Goal: Task Accomplishment & Management: Use online tool/utility

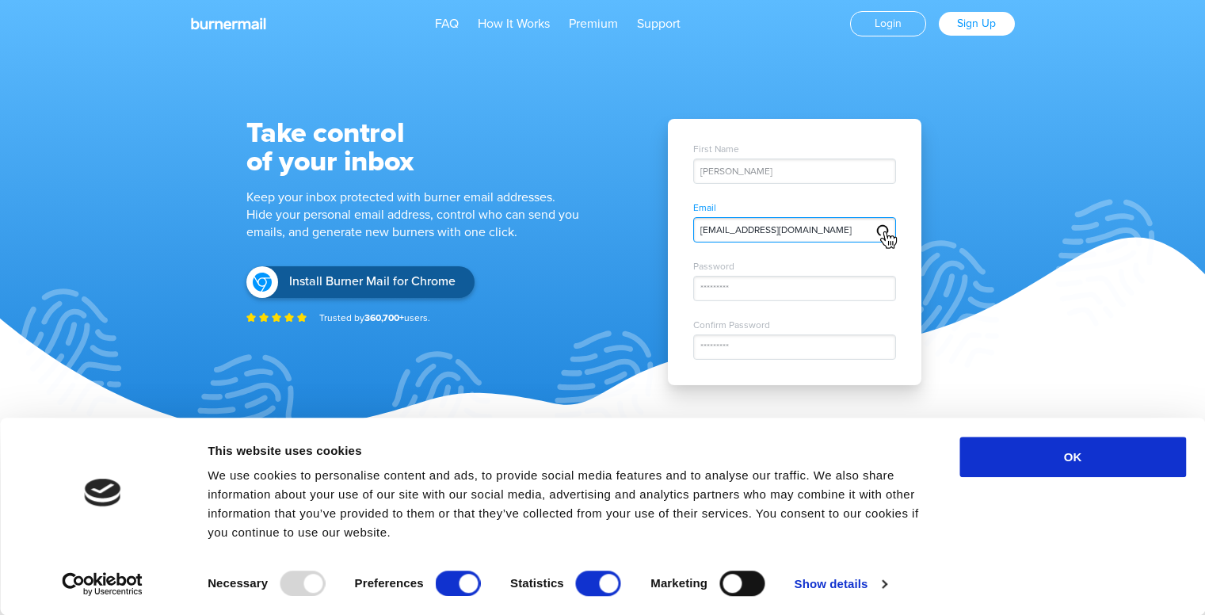
click at [857, 237] on div "facebook.m4j5j@nicoric.com" at bounding box center [794, 229] width 203 height 25
click at [826, 229] on div "amazon.k5923j@nicoric.com" at bounding box center [794, 229] width 203 height 25
click at [834, 227] on div "craigslist.77j5a0@nicoric.com" at bounding box center [794, 229] width 203 height 25
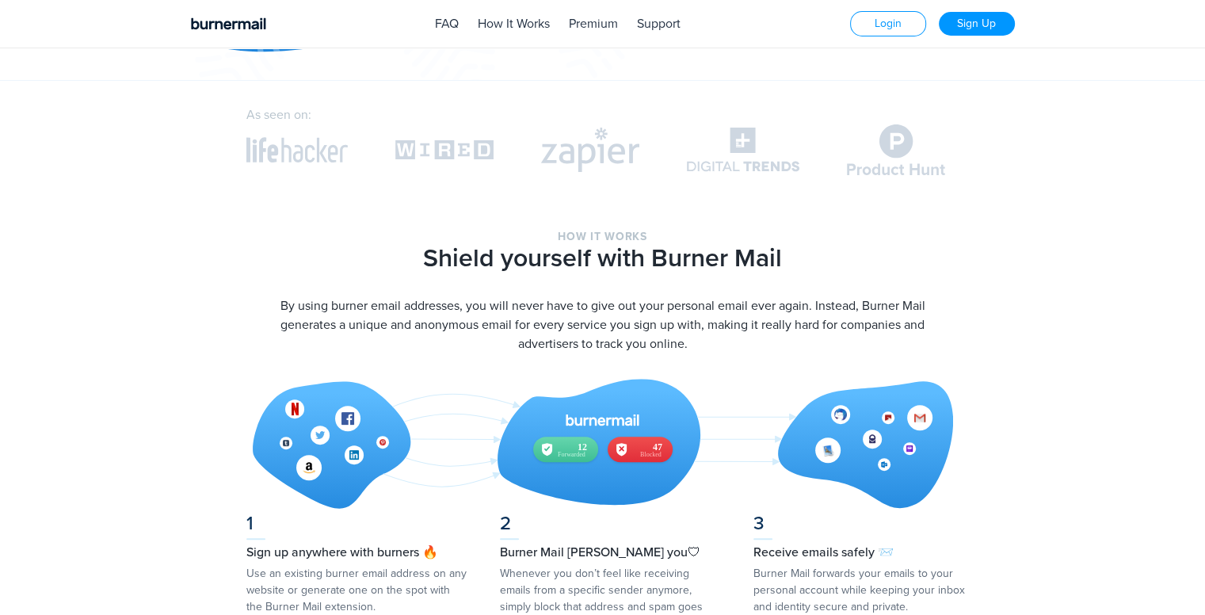
scroll to position [475, 0]
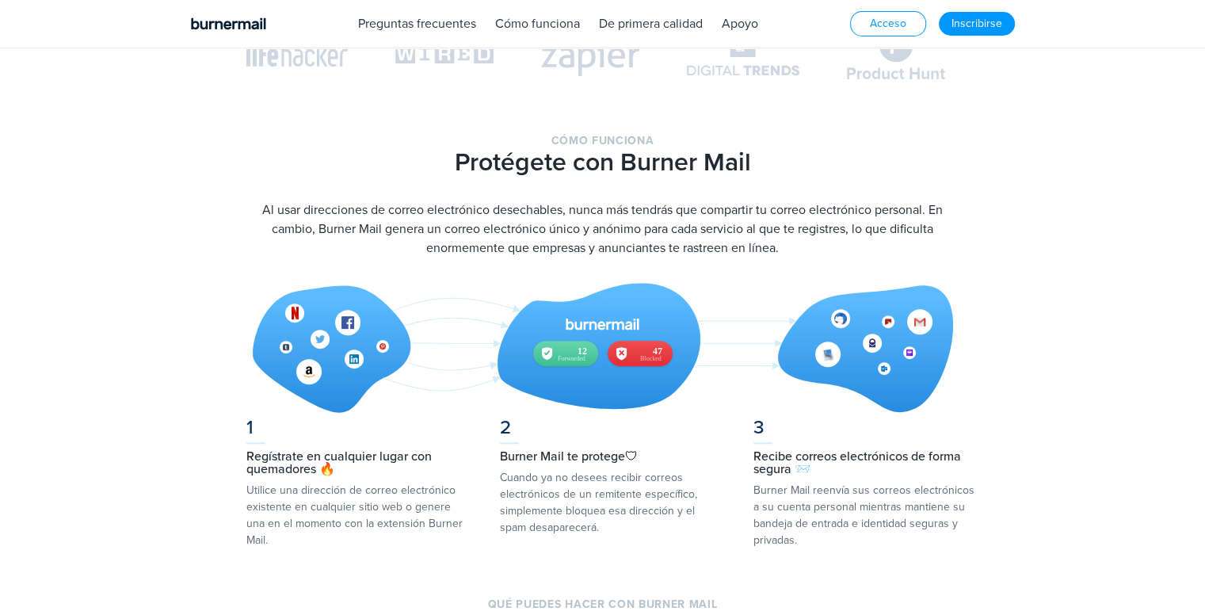
click at [450, 375] on img at bounding box center [603, 348] width 700 height 130
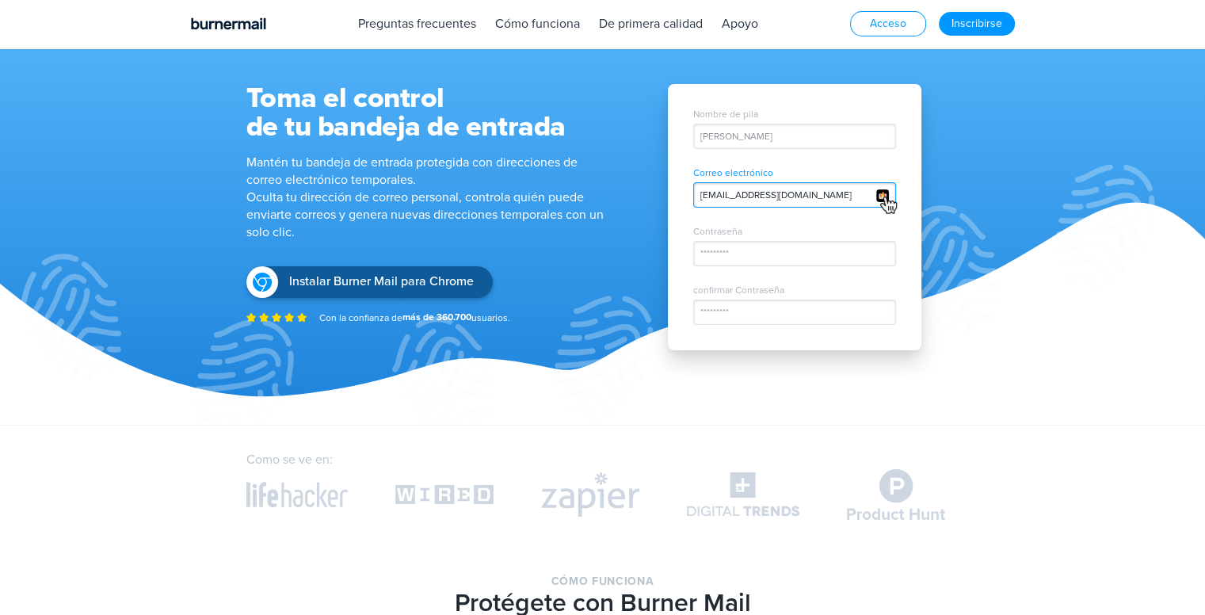
scroll to position [0, 0]
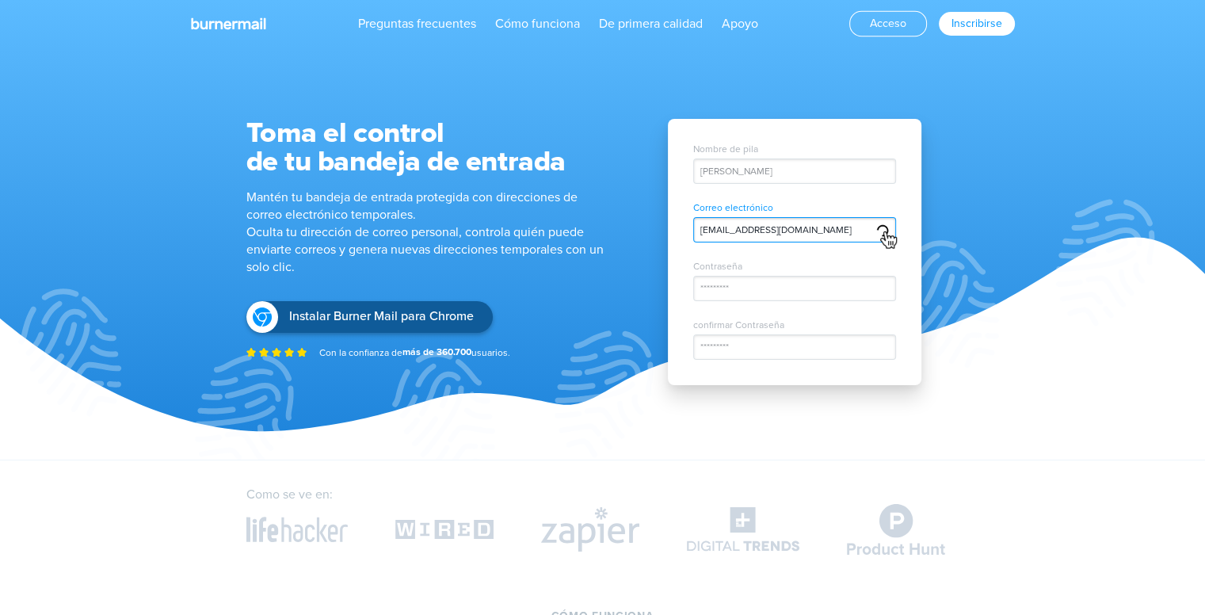
click at [890, 26] on font "Acceso" at bounding box center [887, 23] width 37 height 13
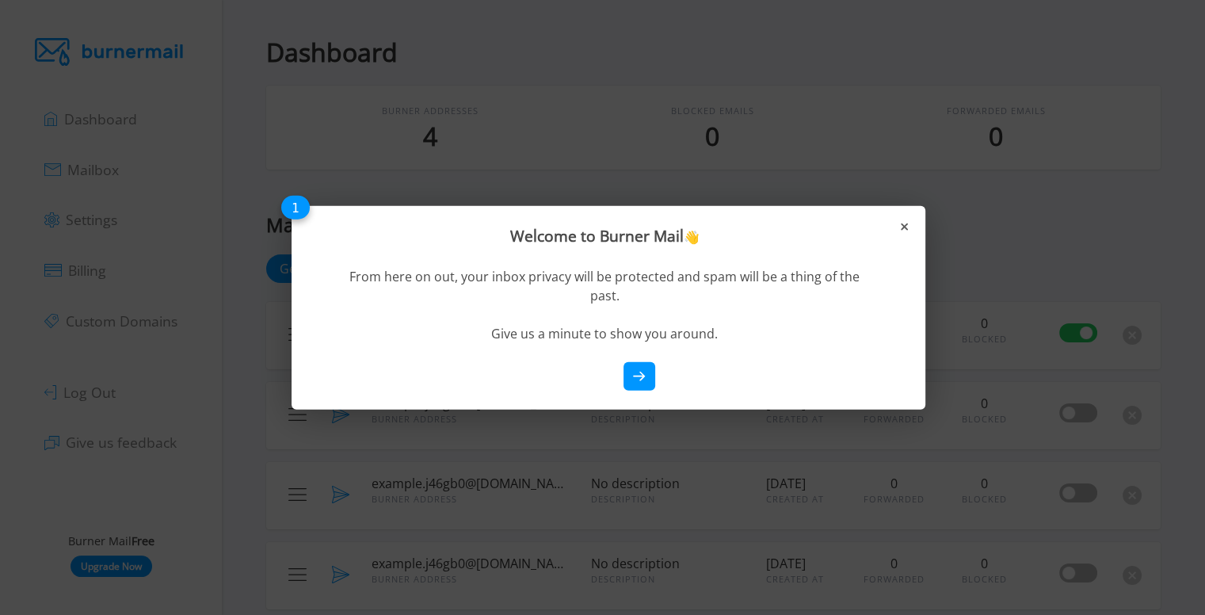
click at [642, 372] on icon at bounding box center [639, 376] width 11 height 9
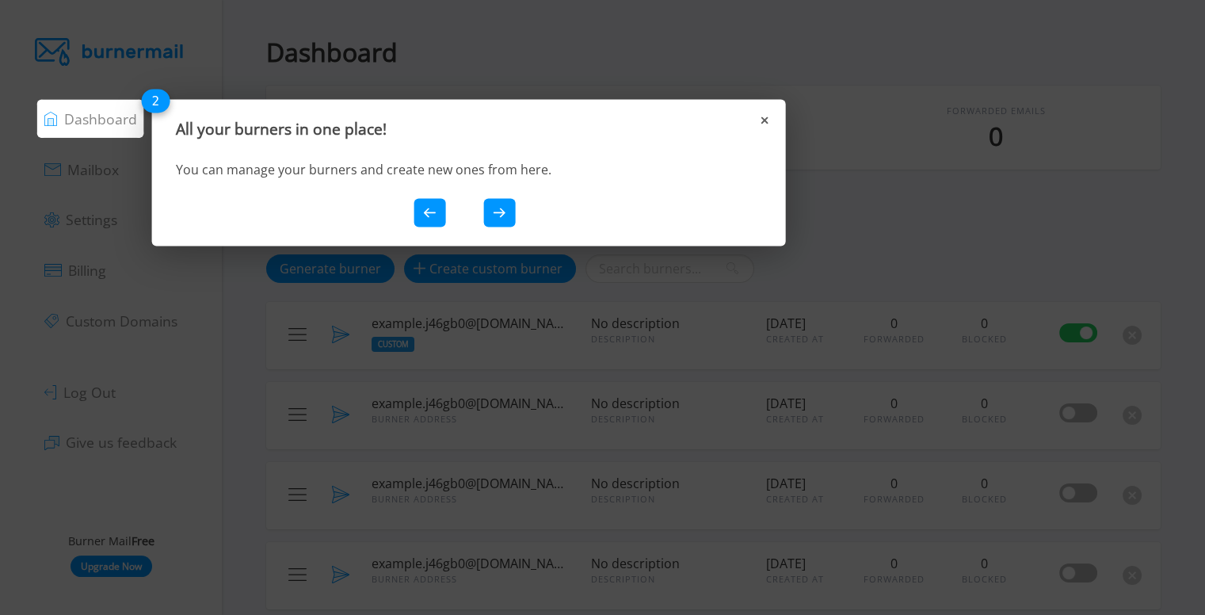
click at [494, 223] on button at bounding box center [500, 212] width 32 height 29
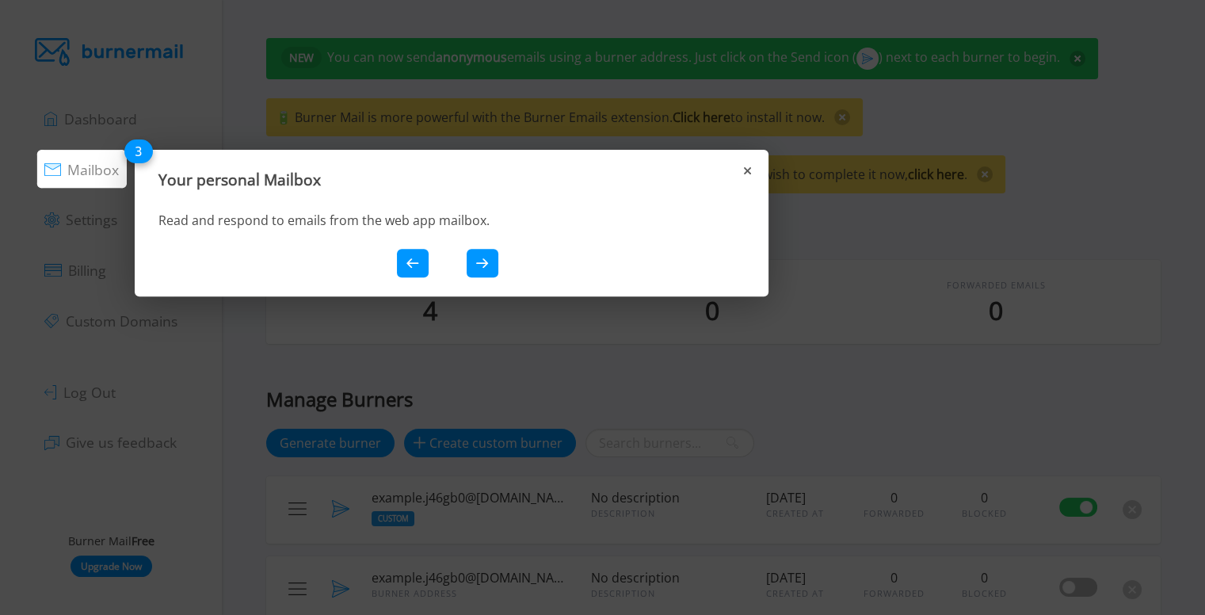
click at [483, 261] on icon at bounding box center [482, 263] width 13 height 10
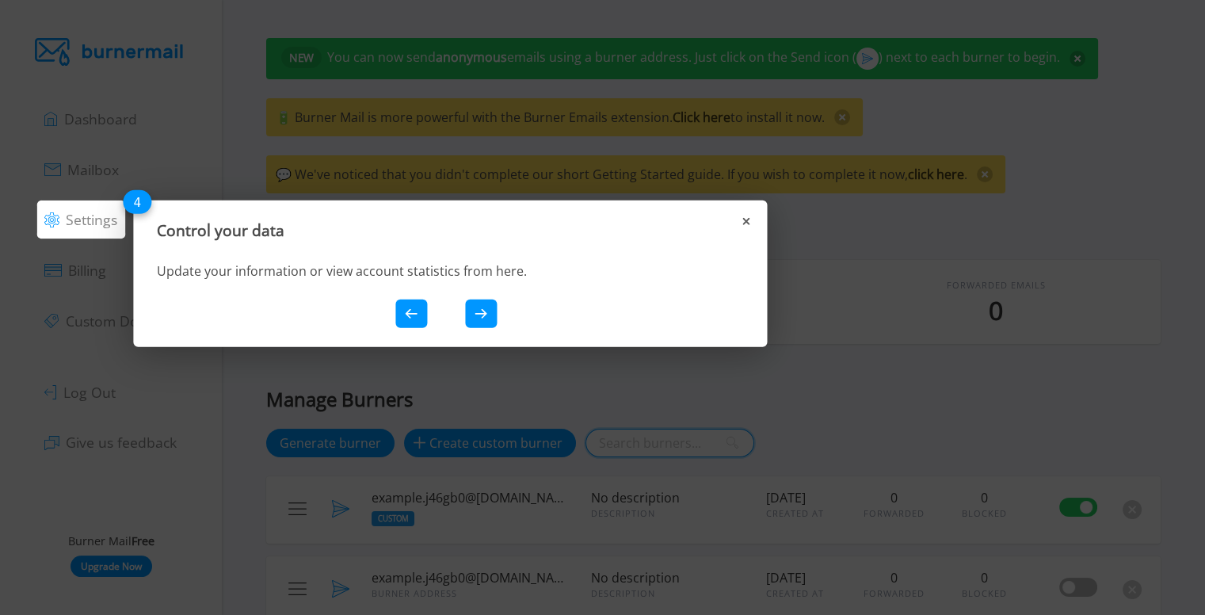
type input "pichiyajorge98@gmail.com"
click at [483, 305] on button at bounding box center [481, 313] width 32 height 29
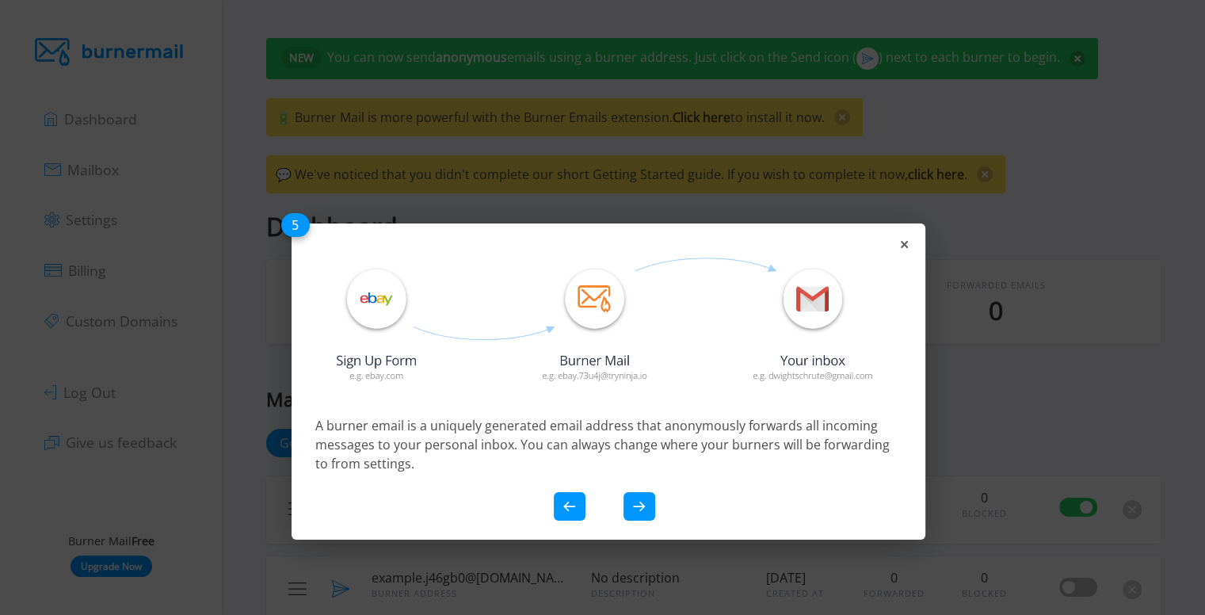
click at [636, 361] on img at bounding box center [604, 316] width 578 height 148
click at [621, 515] on div at bounding box center [604, 506] width 578 height 29
click at [640, 509] on icon at bounding box center [639, 507] width 13 height 10
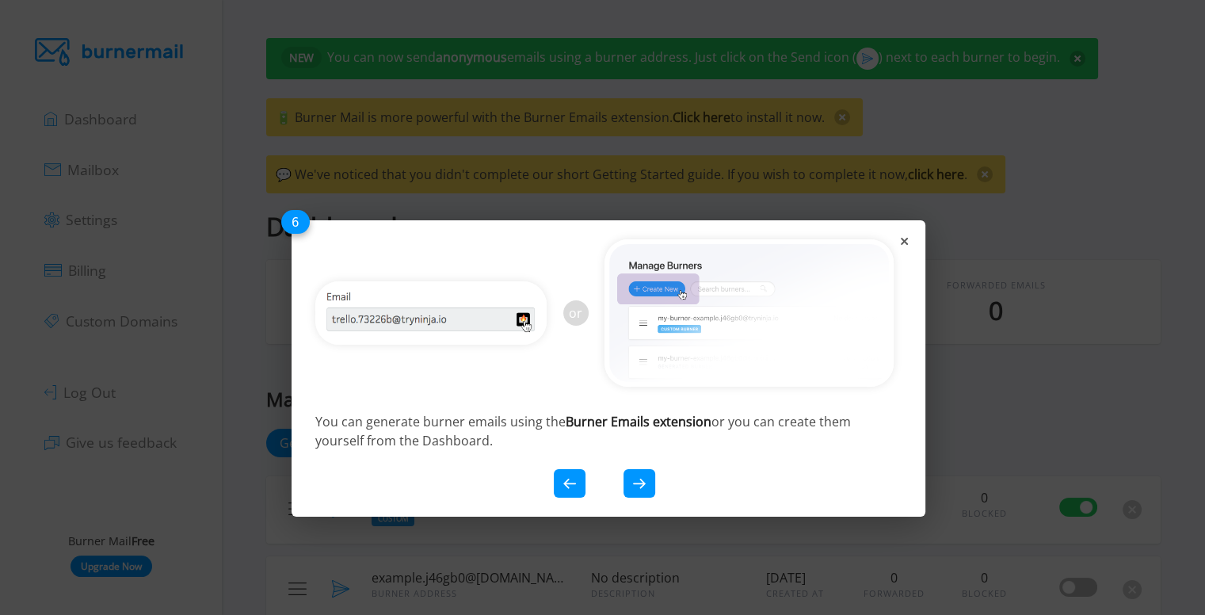
click at [644, 368] on img at bounding box center [749, 312] width 289 height 147
click at [640, 481] on button at bounding box center [640, 483] width 32 height 29
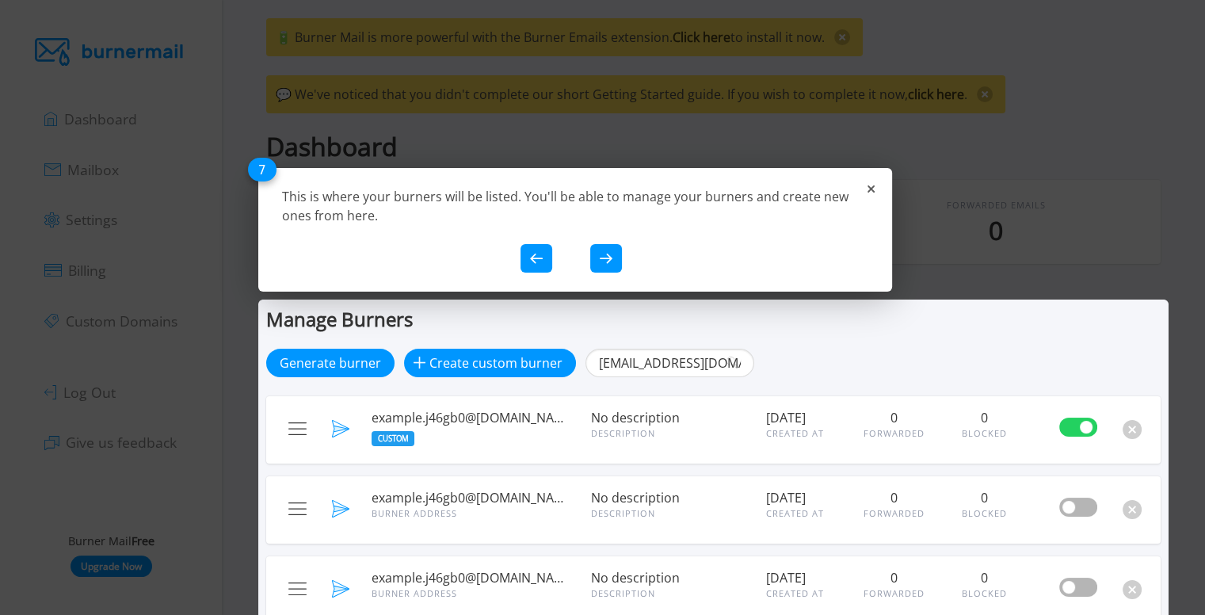
click at [612, 257] on button at bounding box center [606, 258] width 32 height 29
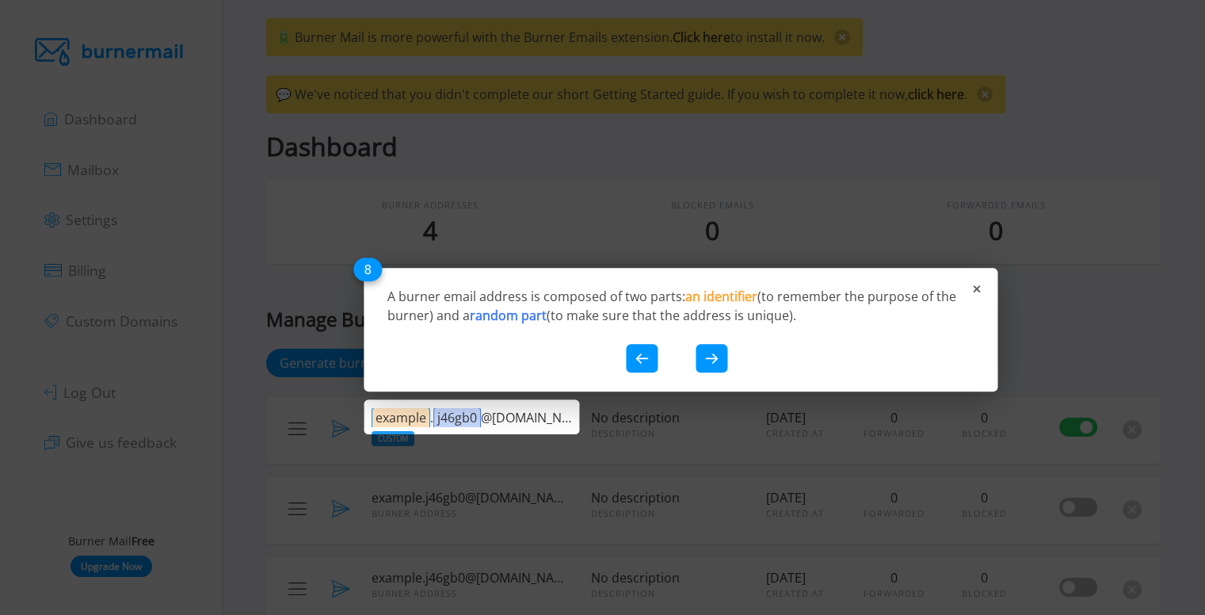
click at [697, 364] on div at bounding box center [676, 358] width 578 height 29
click at [704, 368] on button at bounding box center [712, 358] width 32 height 29
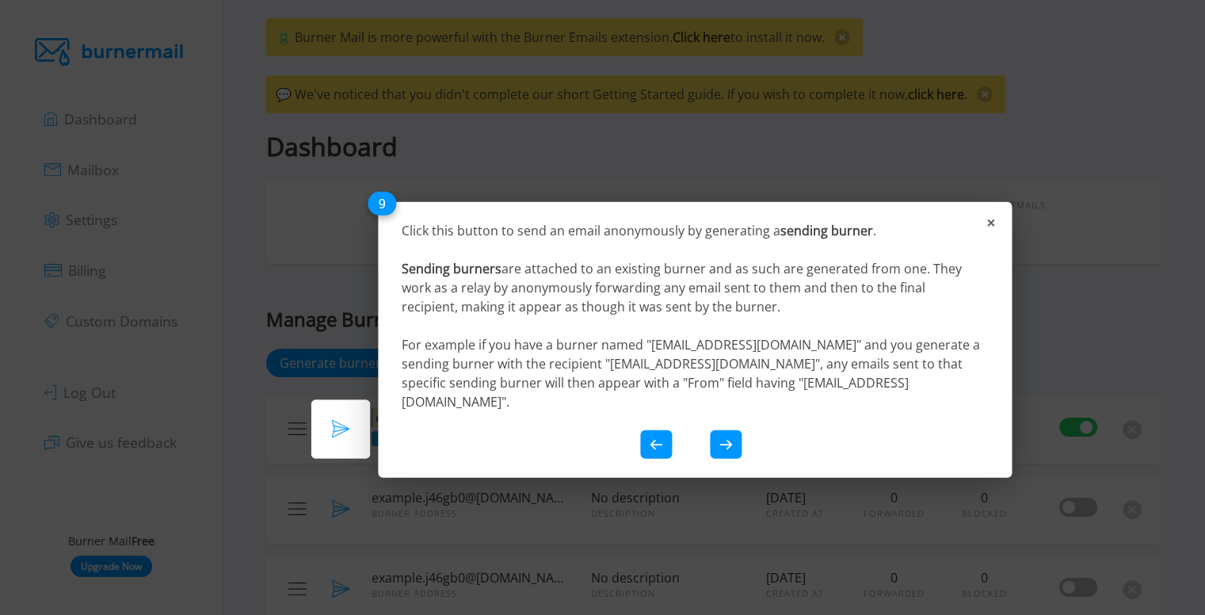
click at [720, 434] on button at bounding box center [726, 444] width 32 height 29
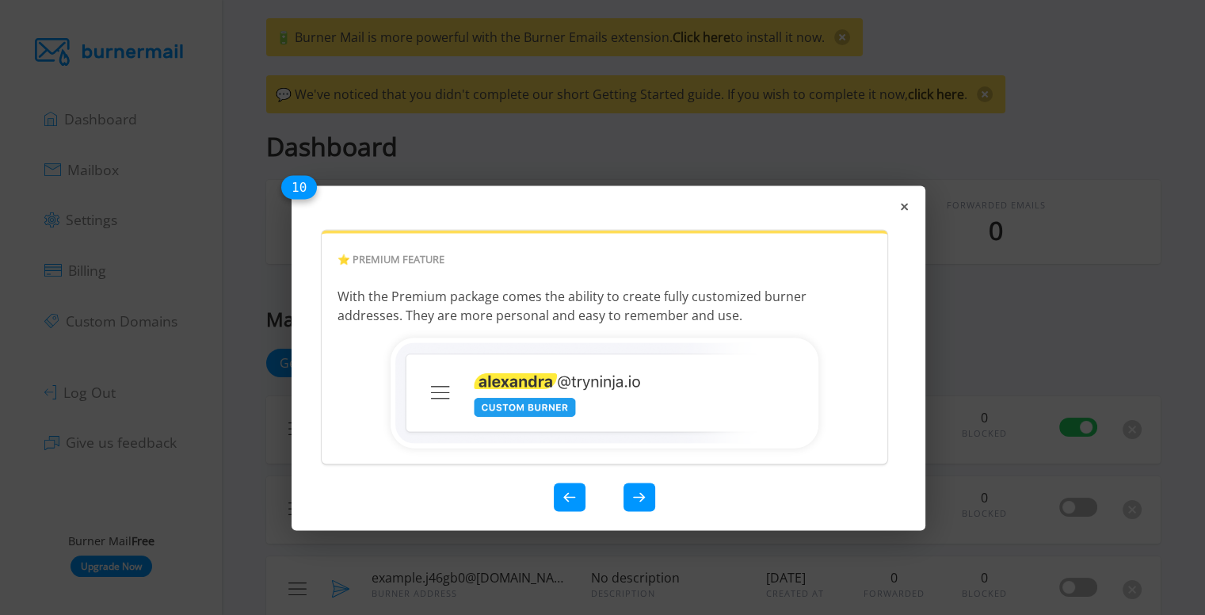
click at [646, 400] on div "⭐️ Premium feature With the Premium package comes the ability to create fully c…" at bounding box center [609, 357] width 634 height 345
click at [652, 489] on button at bounding box center [640, 497] width 32 height 29
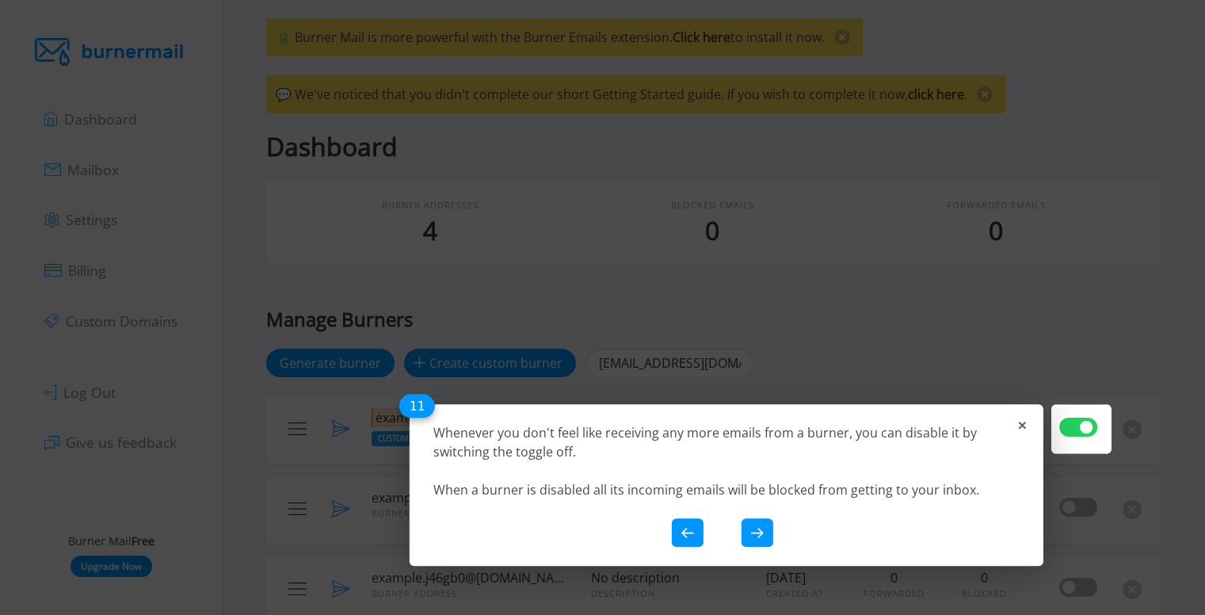
drag, startPoint x: 786, startPoint y: 536, endPoint x: 776, endPoint y: 534, distance: 9.6
click at [784, 536] on div at bounding box center [722, 532] width 578 height 29
click at [761, 533] on icon at bounding box center [757, 532] width 11 height 9
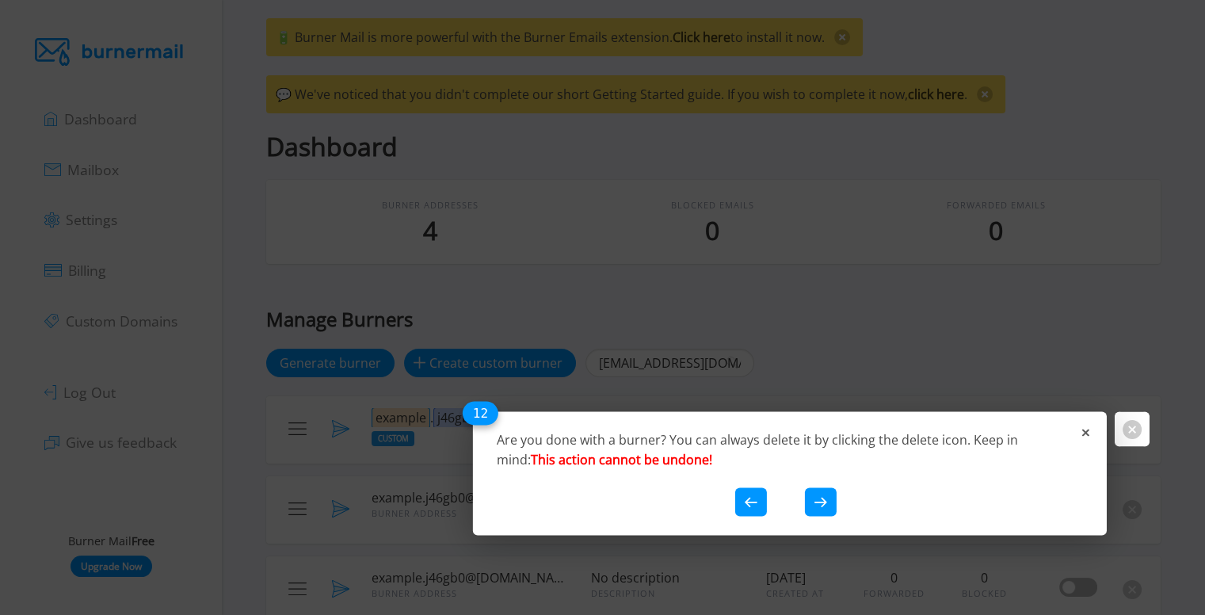
drag, startPoint x: 805, startPoint y: 503, endPoint x: 821, endPoint y: 505, distance: 16.0
click at [805, 505] on button at bounding box center [821, 501] width 32 height 29
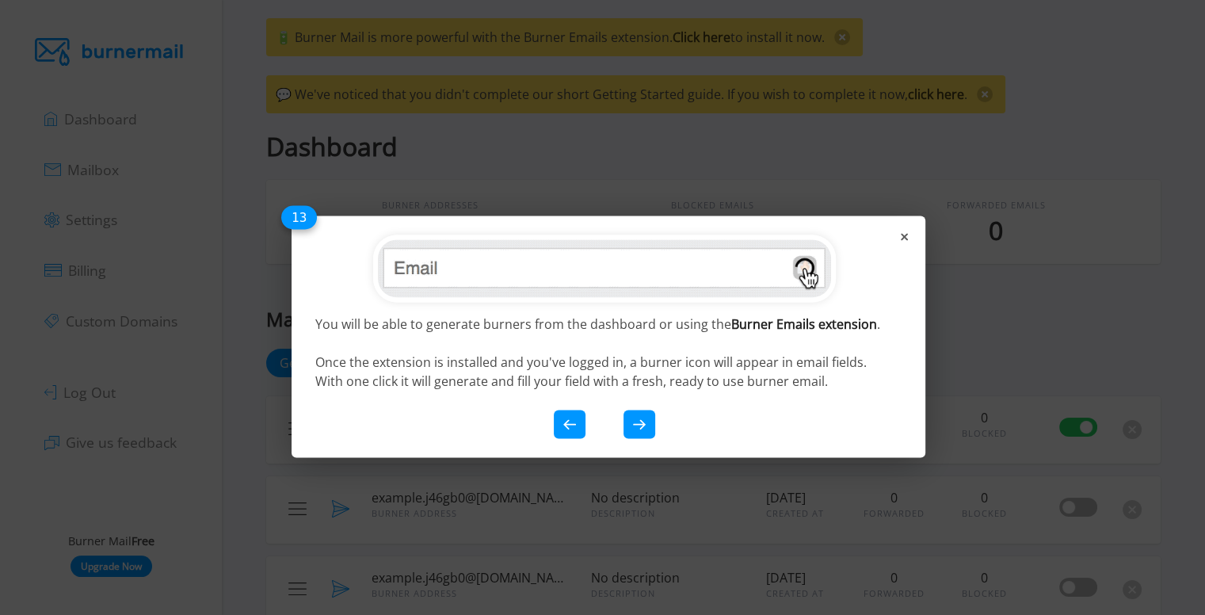
click at [824, 505] on rect at bounding box center [608, 307] width 1217 height 615
drag, startPoint x: 643, startPoint y: 349, endPoint x: 643, endPoint y: 360, distance: 10.3
click at [644, 356] on div "You will be able to generate burners from the dashboard or using the Burner Ema…" at bounding box center [609, 337] width 634 height 242
click at [643, 365] on div "You will be able to generate burners from the dashboard or using the Burner Ema…" at bounding box center [609, 337] width 634 height 242
click at [646, 425] on button at bounding box center [640, 424] width 32 height 29
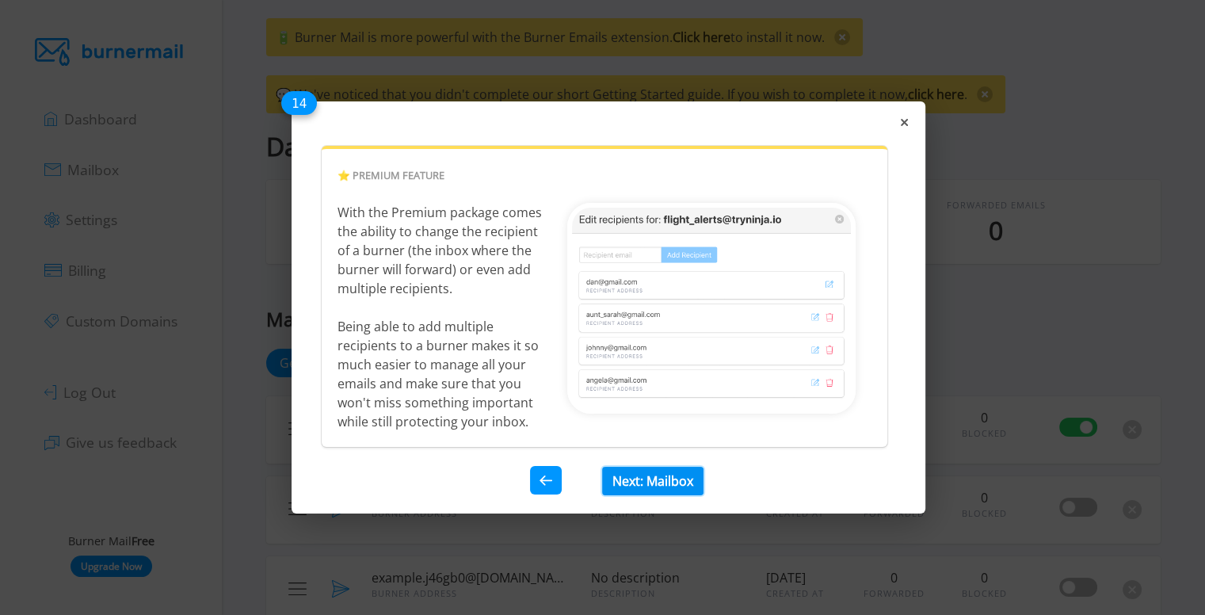
click at [675, 479] on link "Next: Mailbox" at bounding box center [652, 481] width 101 height 29
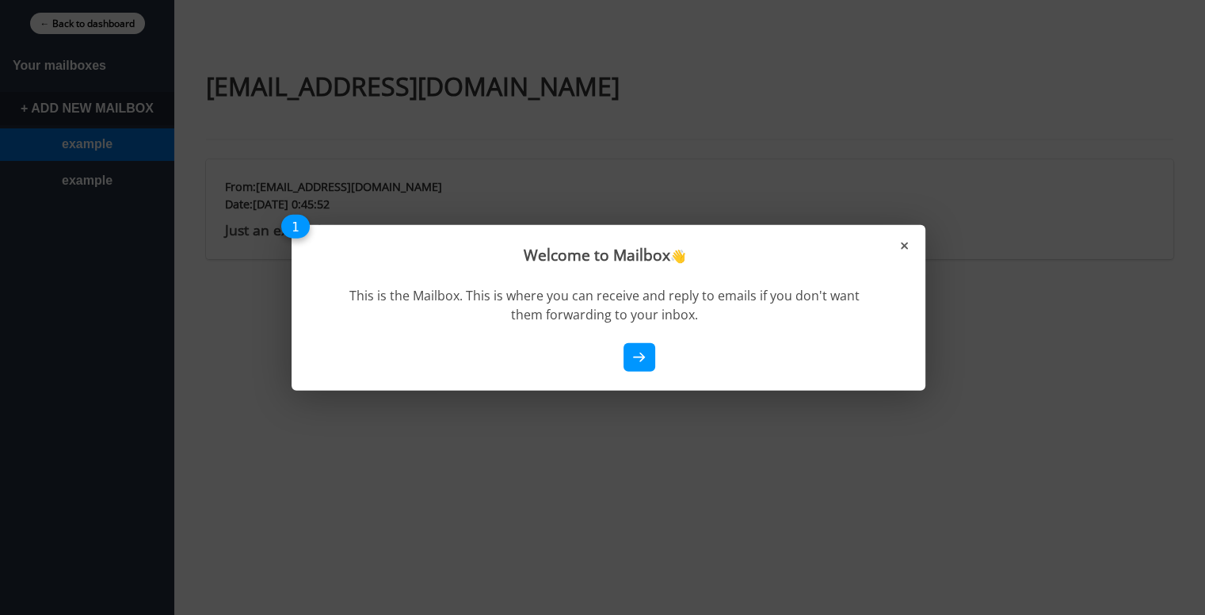
click at [653, 359] on button at bounding box center [640, 356] width 32 height 29
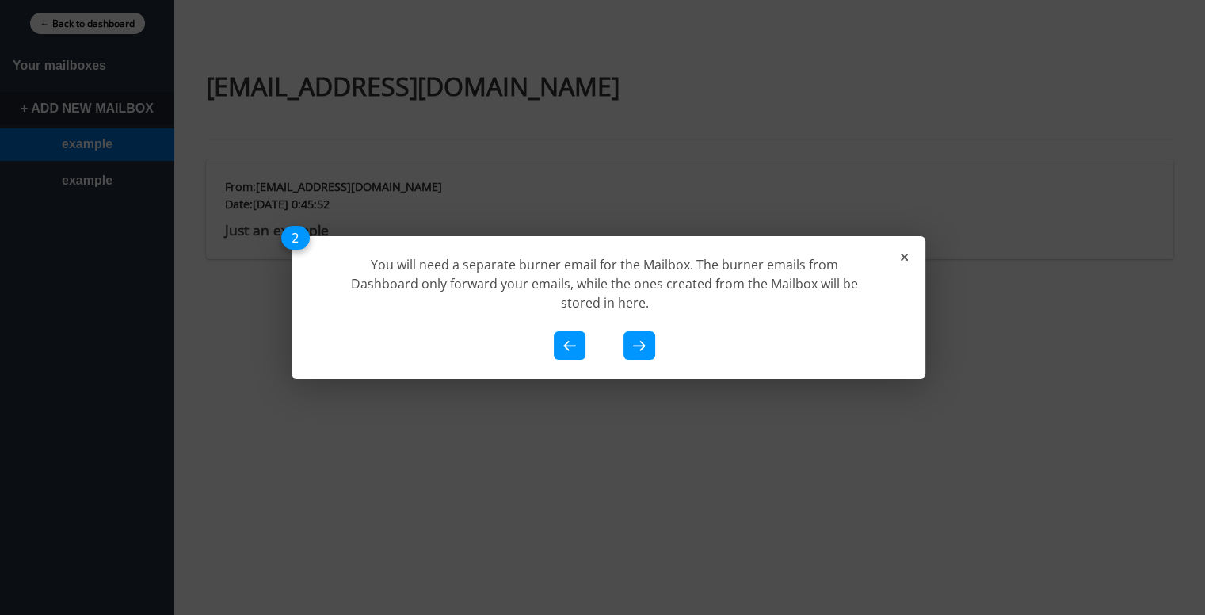
click at [641, 351] on button at bounding box center [640, 345] width 32 height 29
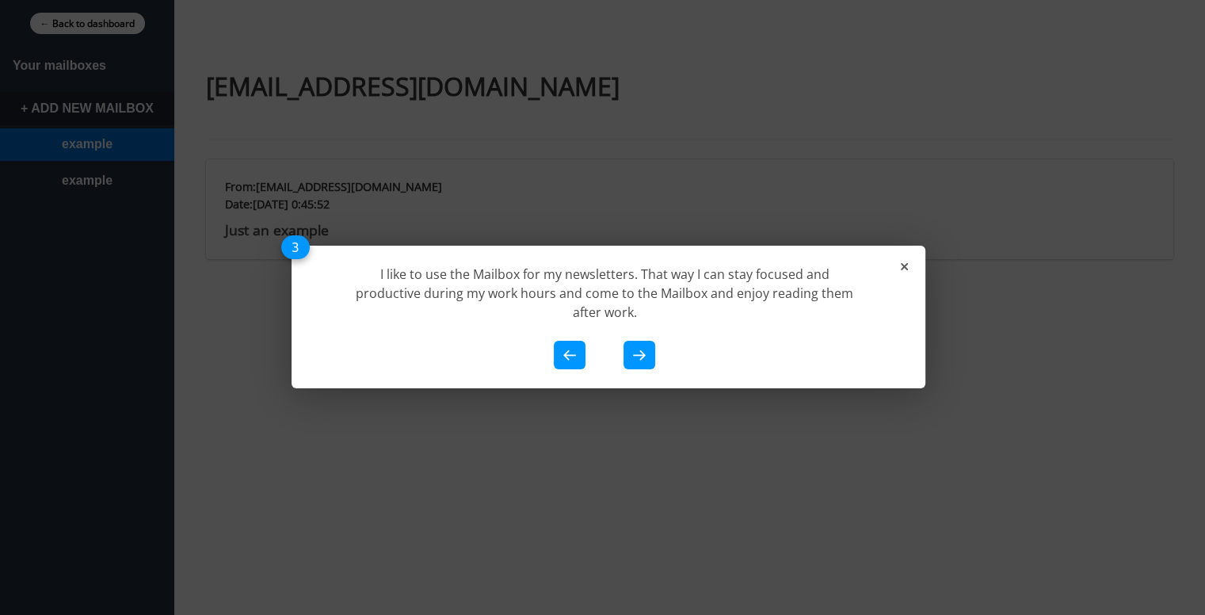
click at [642, 350] on div "I like to use the Mailbox for my newsletters. That way I can stay focused and p…" at bounding box center [609, 317] width 634 height 143
click at [643, 350] on icon at bounding box center [639, 355] width 13 height 10
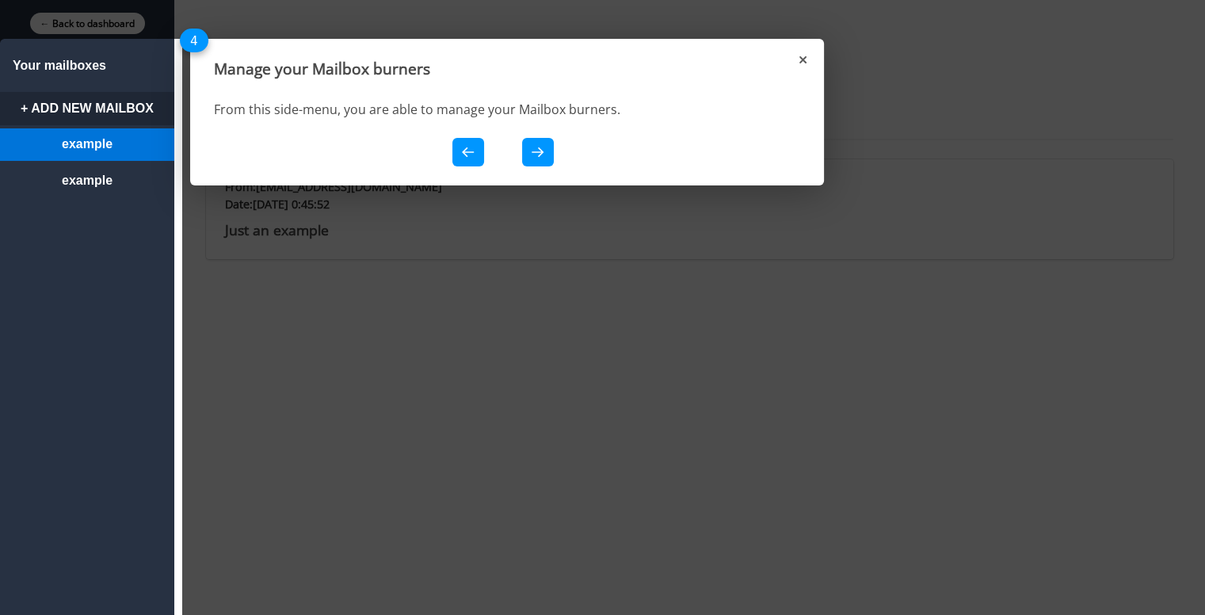
click at [643, 339] on rect at bounding box center [608, 307] width 1217 height 615
click at [536, 147] on button at bounding box center [538, 152] width 32 height 29
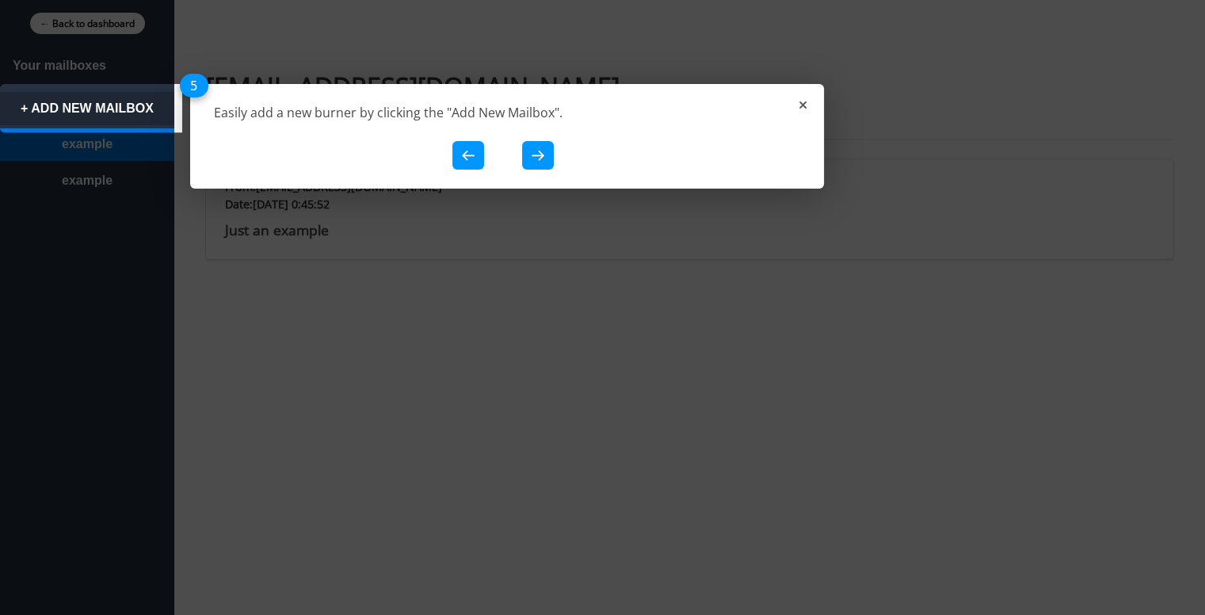
click at [537, 146] on button at bounding box center [538, 155] width 32 height 29
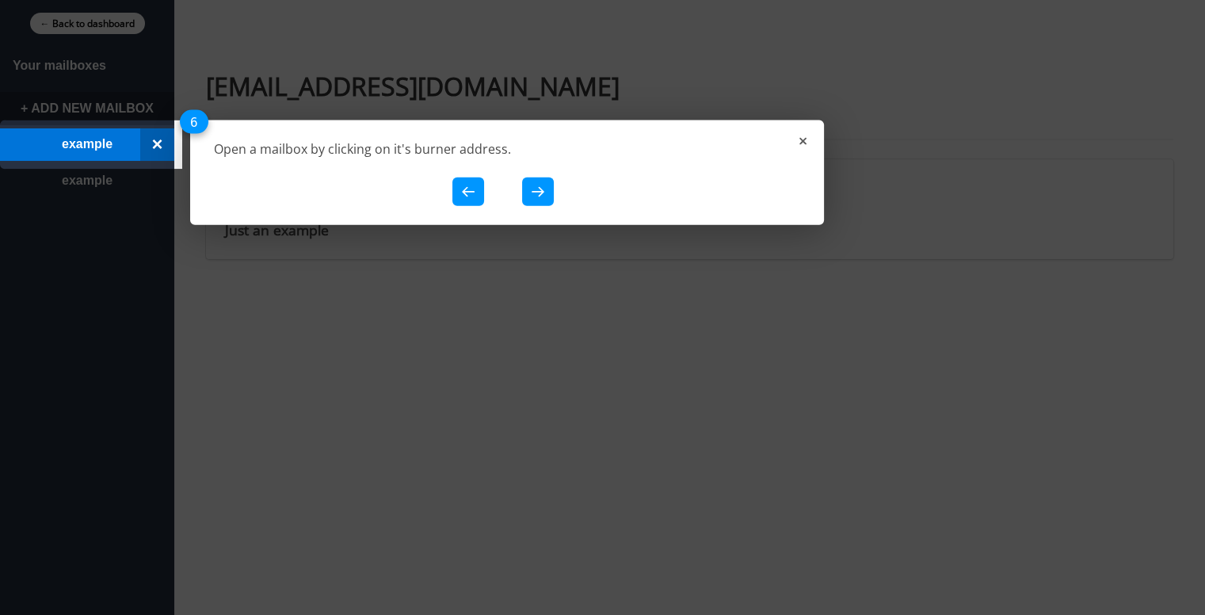
drag, startPoint x: 537, startPoint y: 150, endPoint x: 540, endPoint y: 169, distance: 19.2
click at [537, 151] on div "Open a mailbox by clicking on it's burner address." at bounding box center [503, 148] width 578 height 19
click at [546, 185] on div "Open a mailbox by clicking on it's burner address. 6" at bounding box center [507, 172] width 634 height 105
click at [544, 192] on icon at bounding box center [538, 192] width 13 height 10
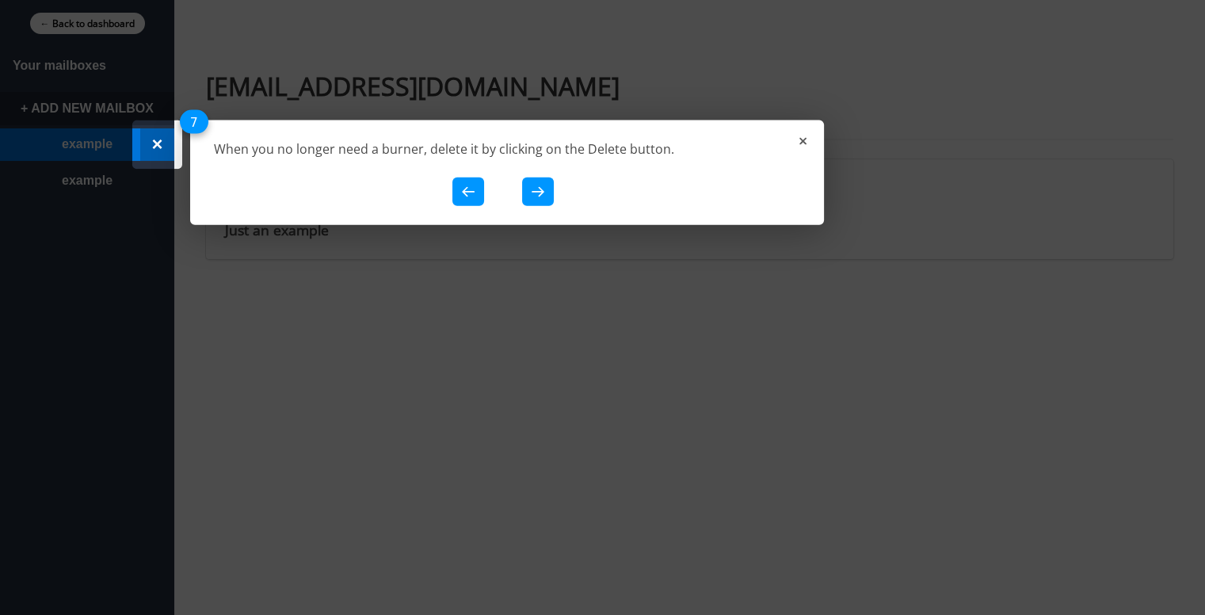
click at [543, 193] on icon at bounding box center [538, 192] width 13 height 10
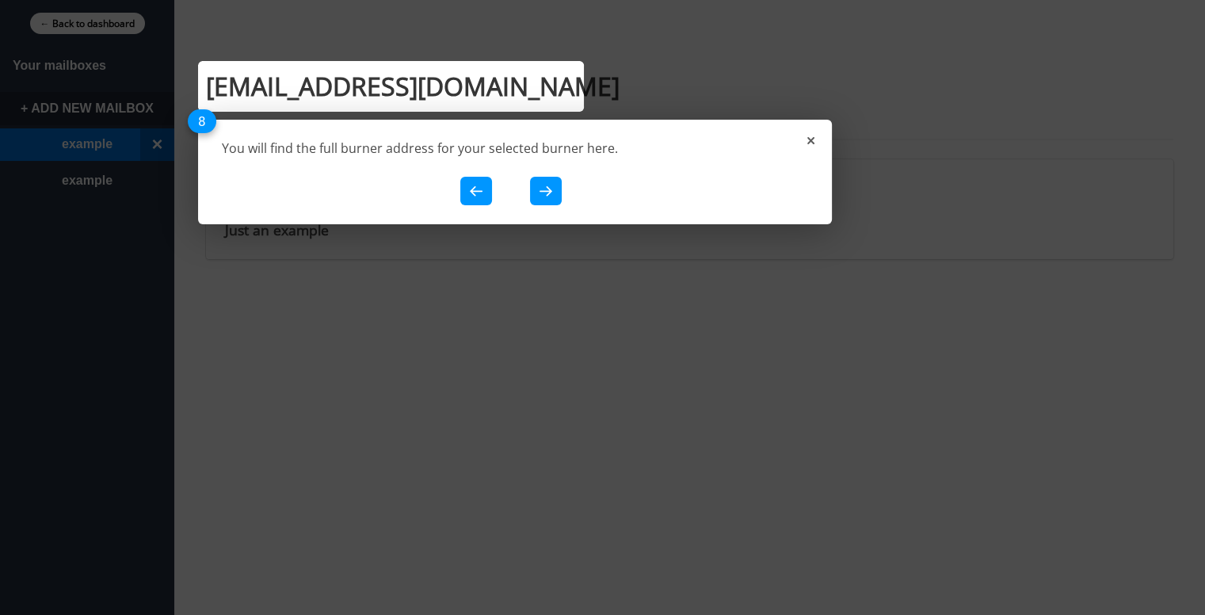
click at [543, 190] on icon at bounding box center [546, 191] width 13 height 10
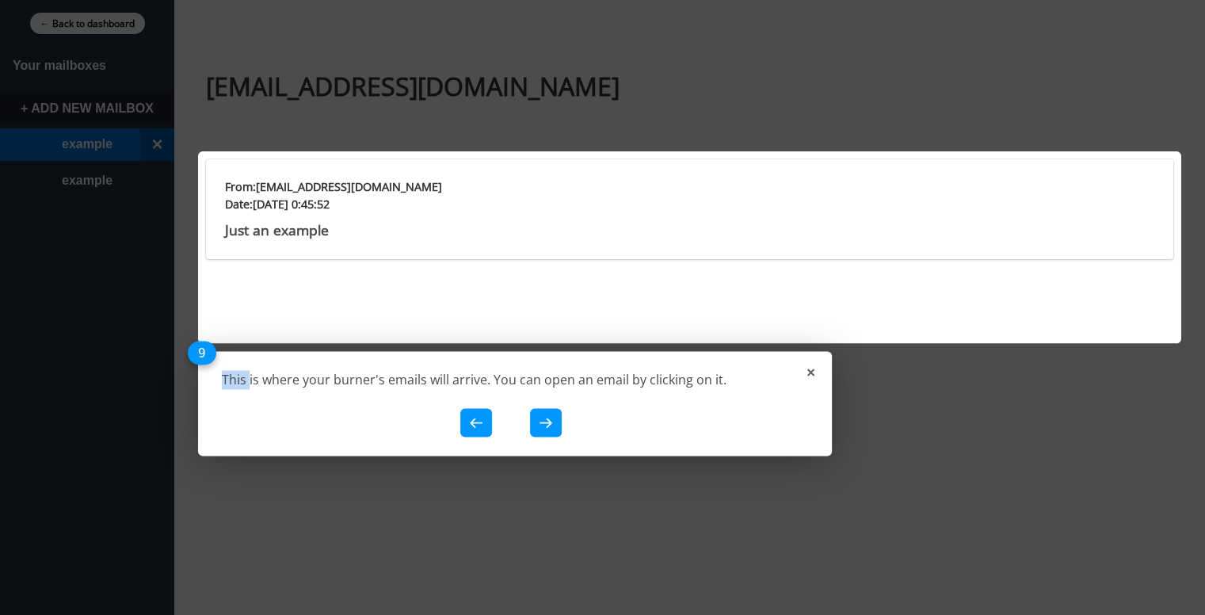
click at [543, 189] on rect at bounding box center [689, 247] width 983 height 192
click at [547, 427] on icon at bounding box center [545, 422] width 11 height 9
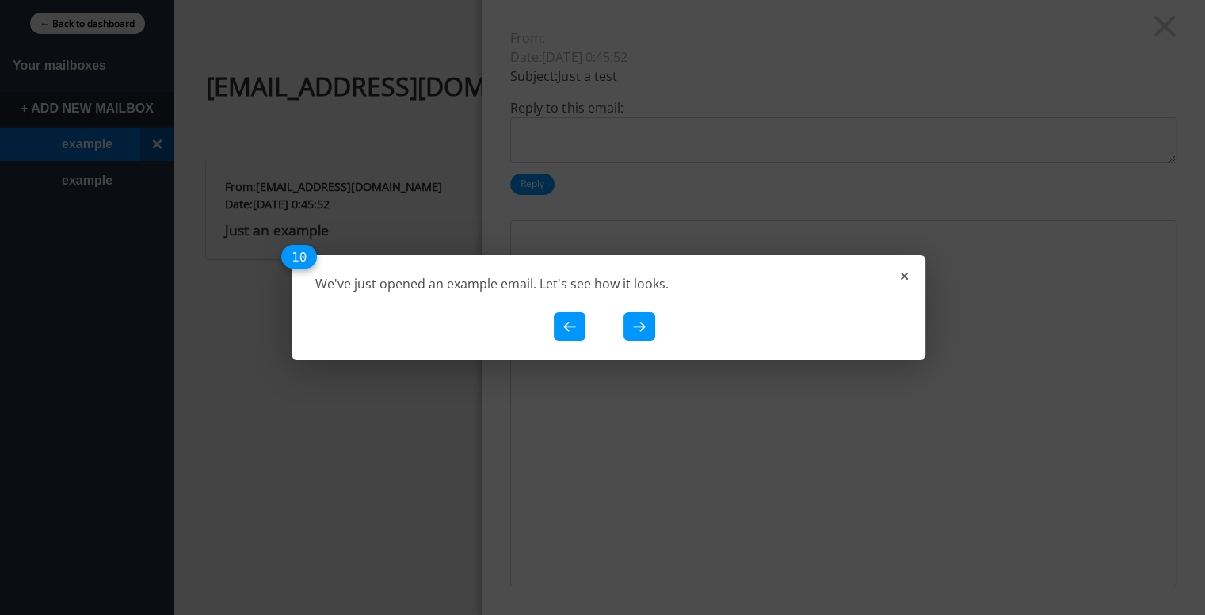
drag, startPoint x: 539, startPoint y: 424, endPoint x: 612, endPoint y: 390, distance: 80.5
click at [540, 424] on rect at bounding box center [608, 307] width 1217 height 615
click at [649, 338] on button at bounding box center [640, 326] width 32 height 29
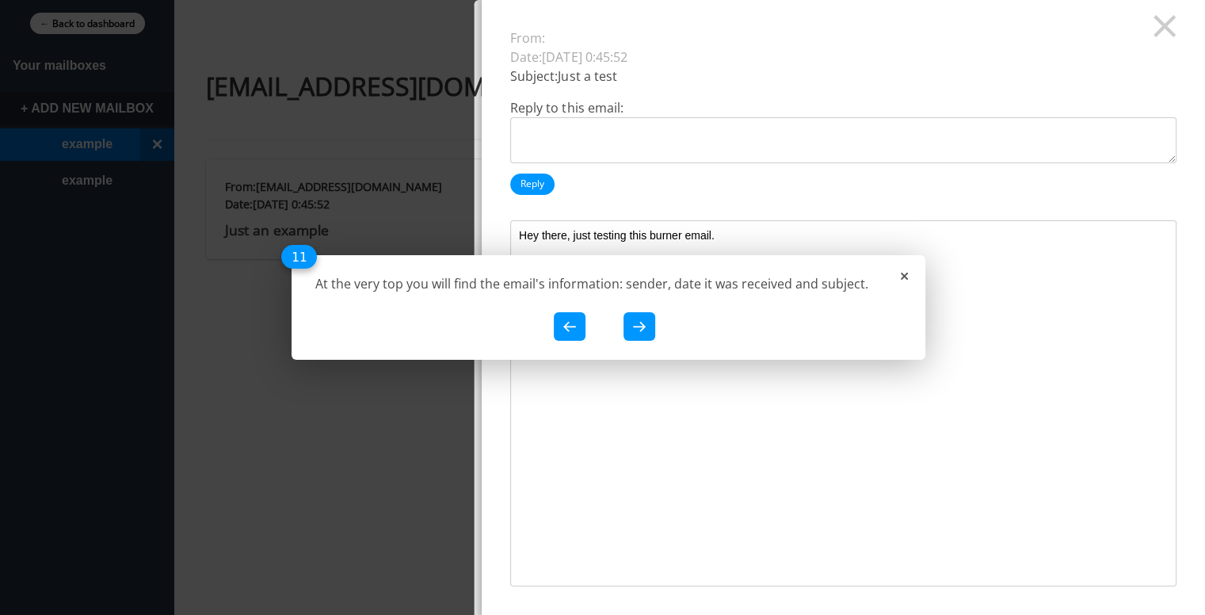
click at [646, 331] on button at bounding box center [640, 326] width 32 height 29
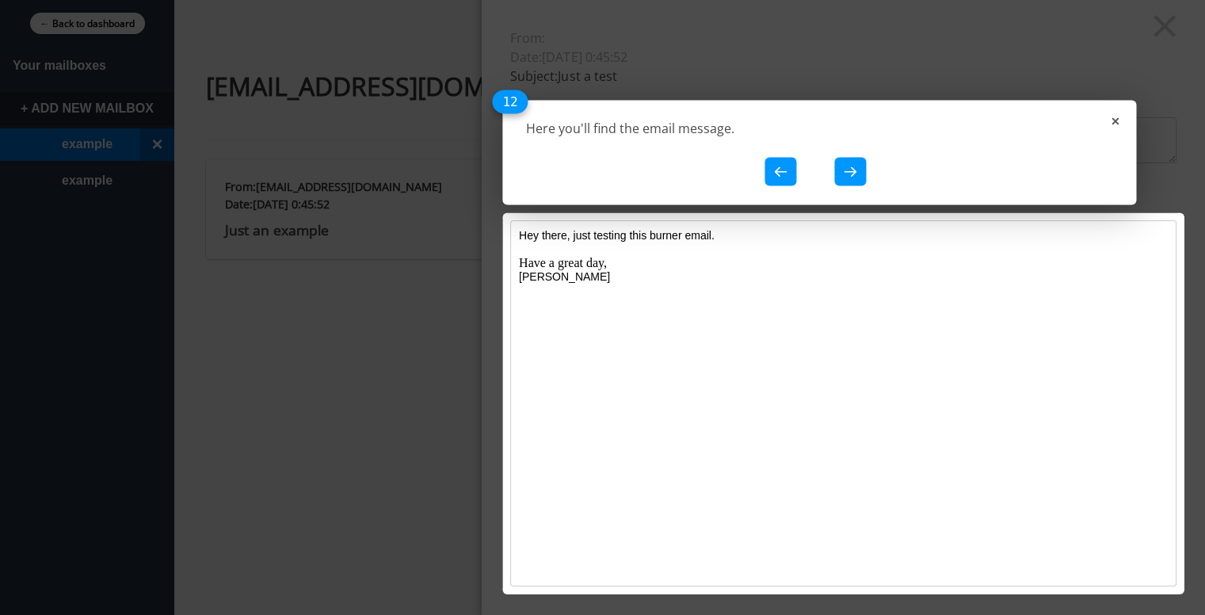
click at [845, 173] on icon at bounding box center [850, 171] width 13 height 10
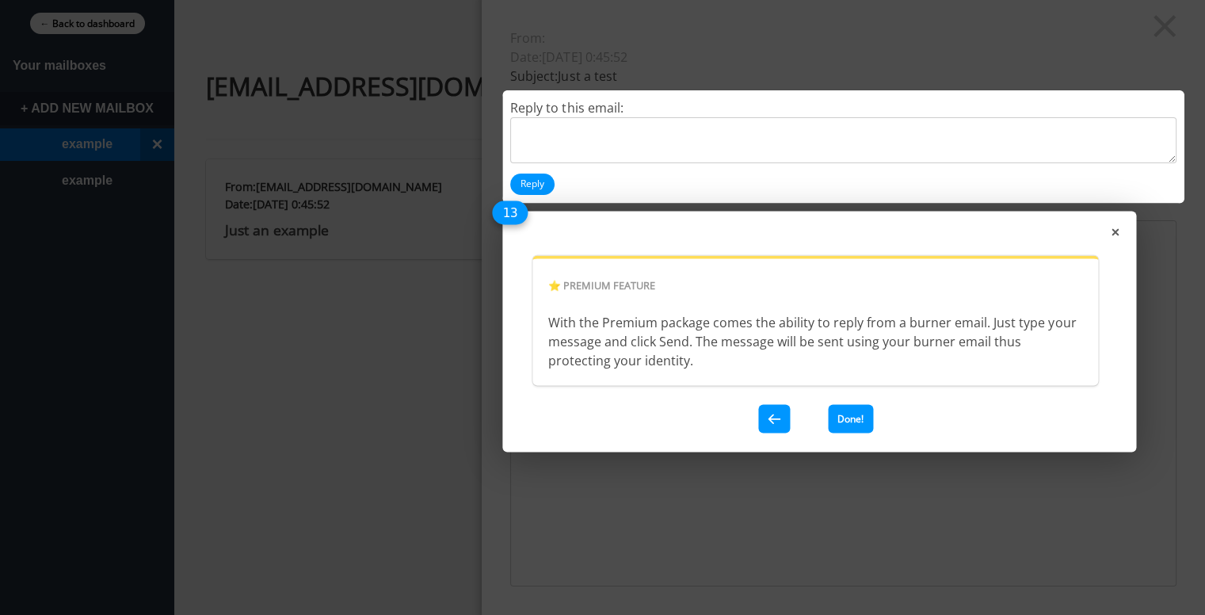
click at [848, 415] on span "Done!" at bounding box center [850, 417] width 26 height 13
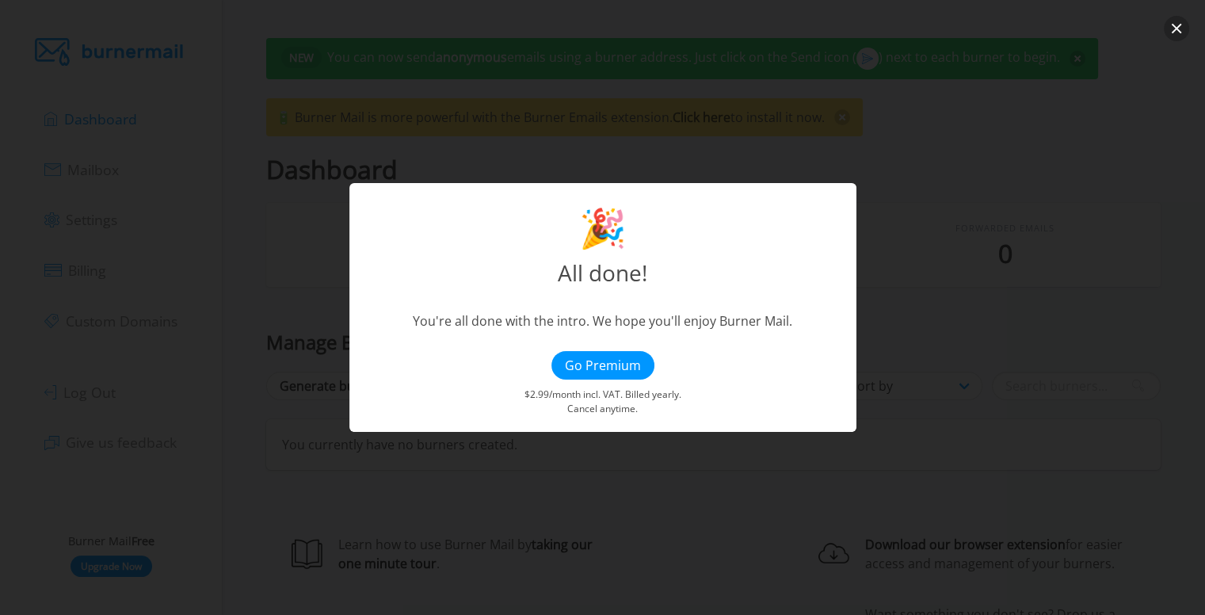
click at [1175, 29] on button "close" at bounding box center [1176, 28] width 25 height 25
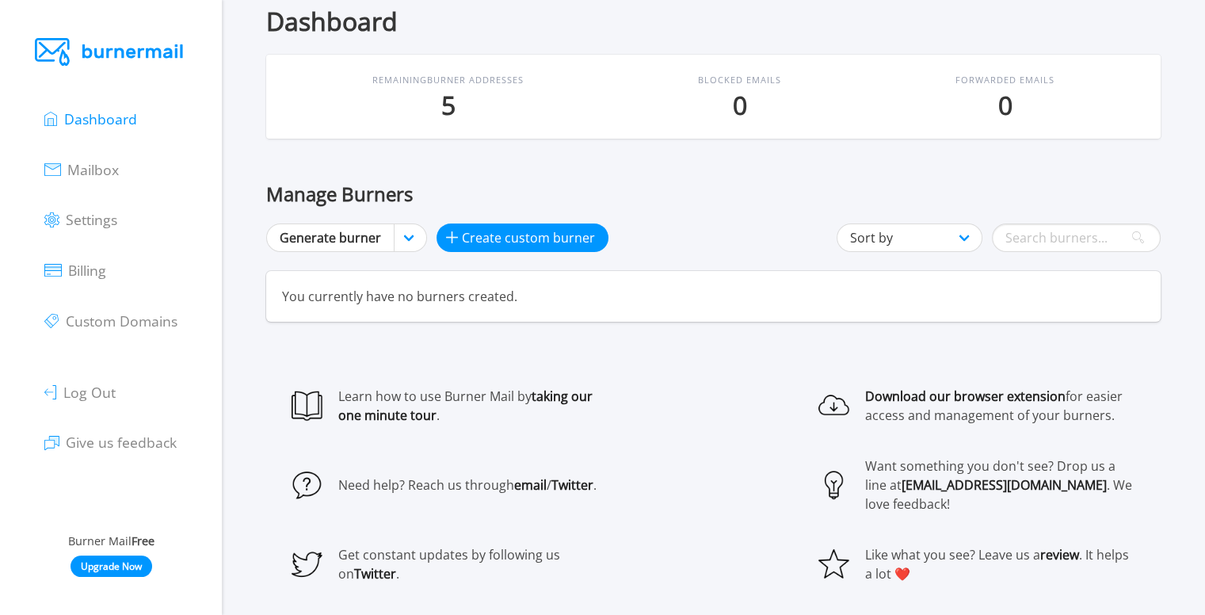
scroll to position [158, 0]
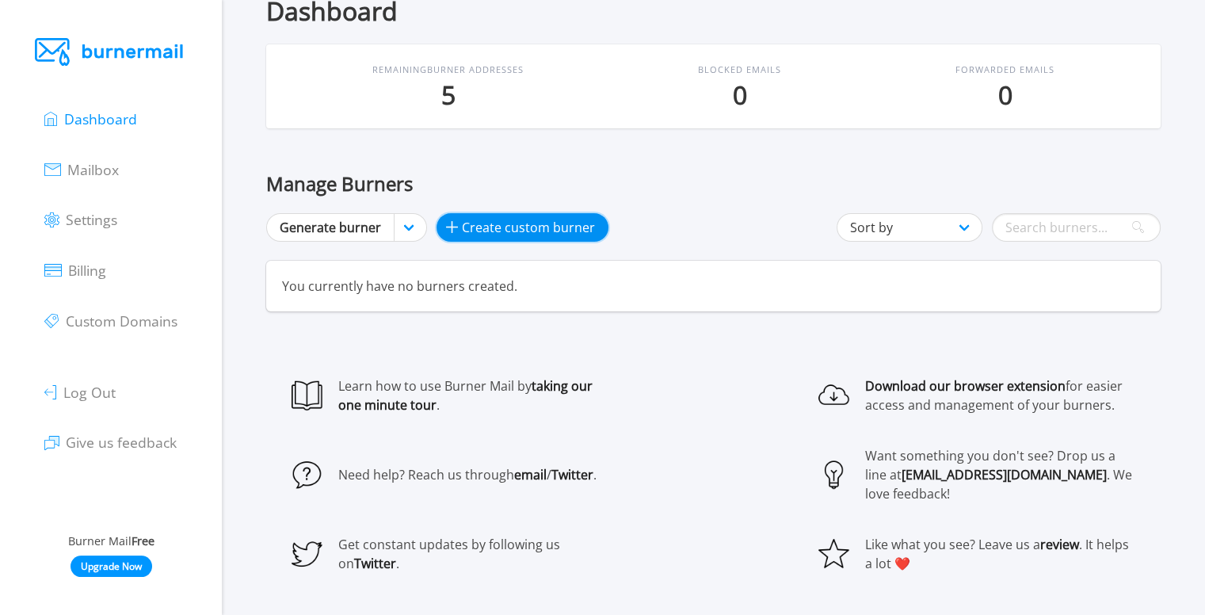
click at [525, 223] on span "Create custom burner" at bounding box center [528, 227] width 133 height 19
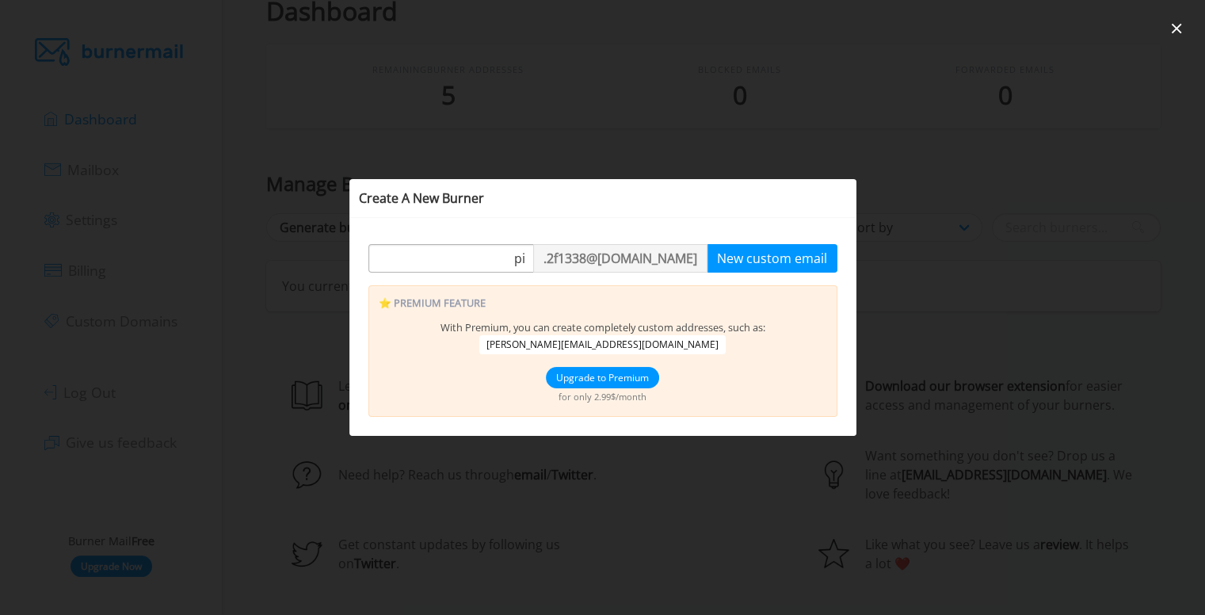
type input "p"
type input "Facebook"
click at [781, 265] on button "New custom email" at bounding box center [772, 258] width 131 height 29
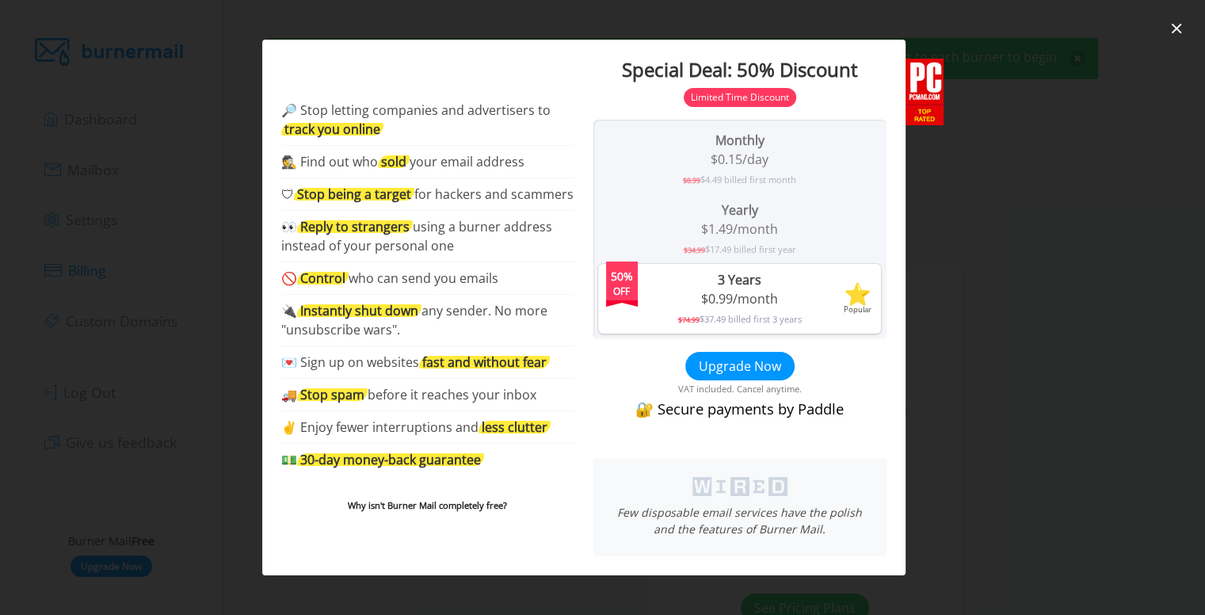
click at [1164, 40] on div at bounding box center [602, 307] width 1205 height 615
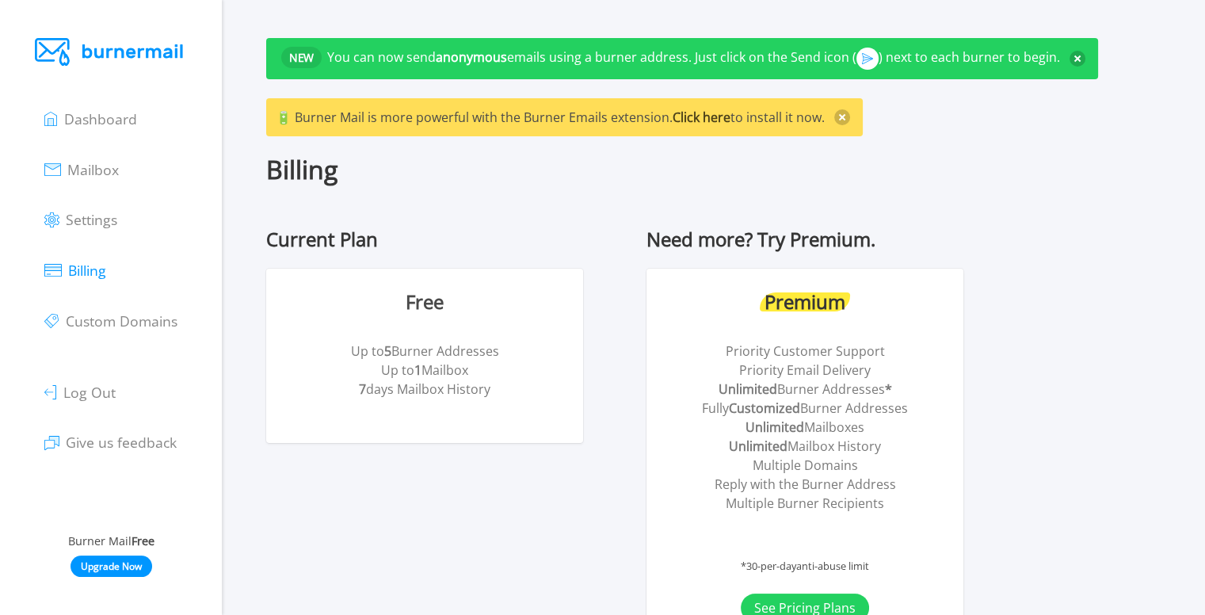
click at [473, 344] on li "Up to 5 Burner Addresses" at bounding box center [425, 350] width 266 height 19
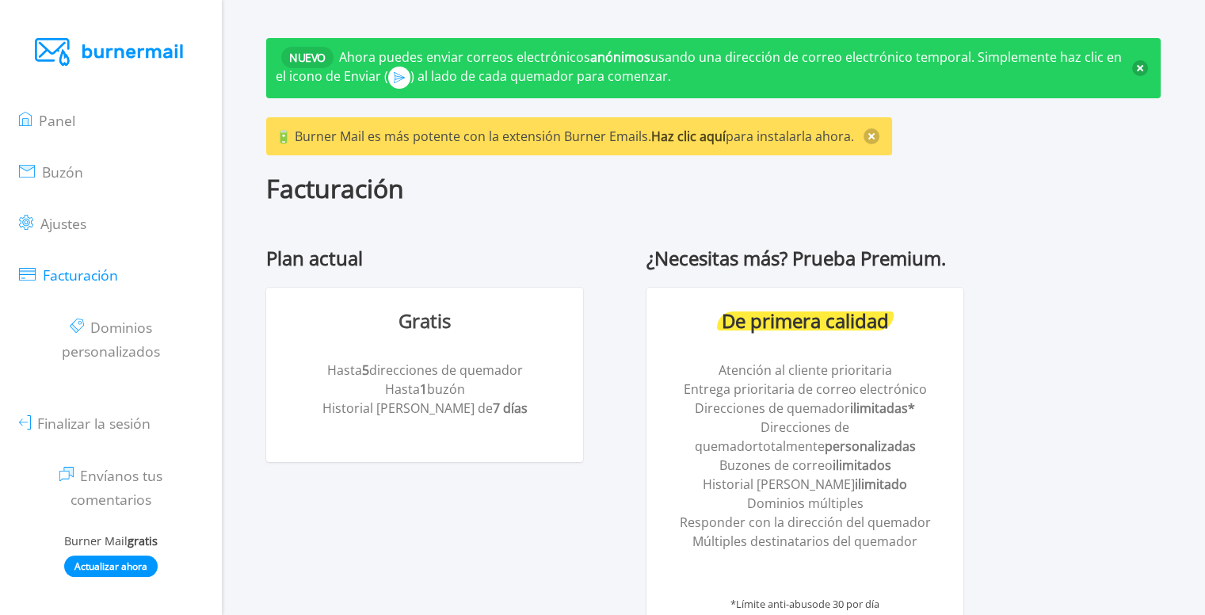
click at [679, 137] on font "Haz clic aquí" at bounding box center [688, 136] width 74 height 17
click at [68, 118] on font "Panel" at bounding box center [57, 120] width 36 height 19
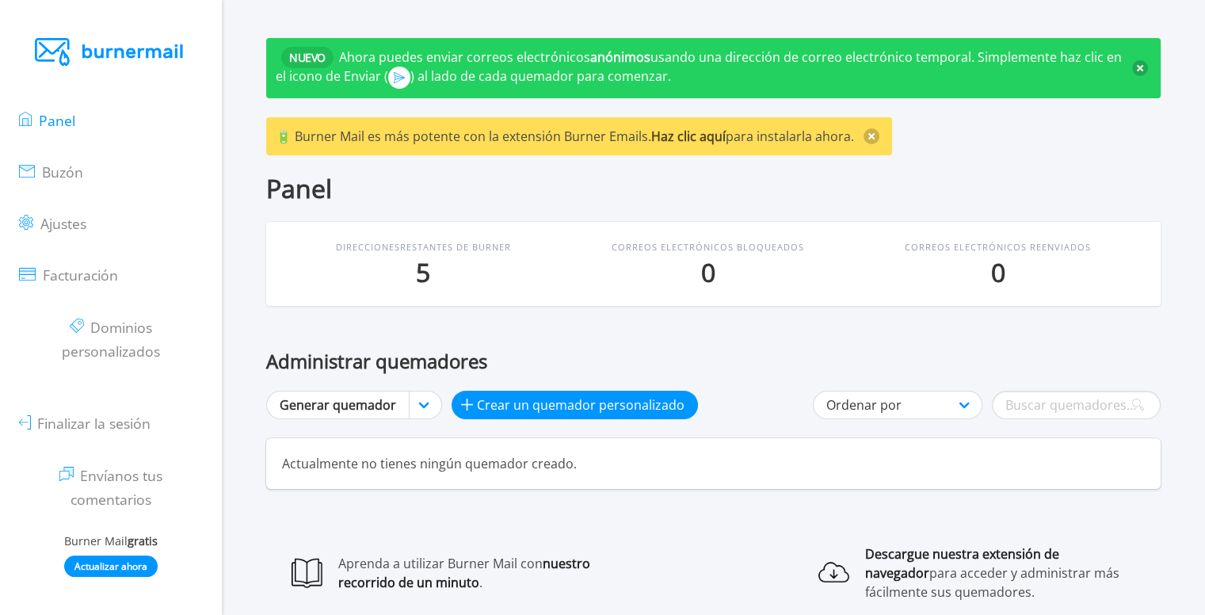
drag, startPoint x: 986, startPoint y: 148, endPoint x: 985, endPoint y: 159, distance: 11.1
click at [986, 150] on div "NUEVO Ahora puedes enviar correos electrónicos anónimos usando una dirección de…" at bounding box center [713, 96] width 895 height 117
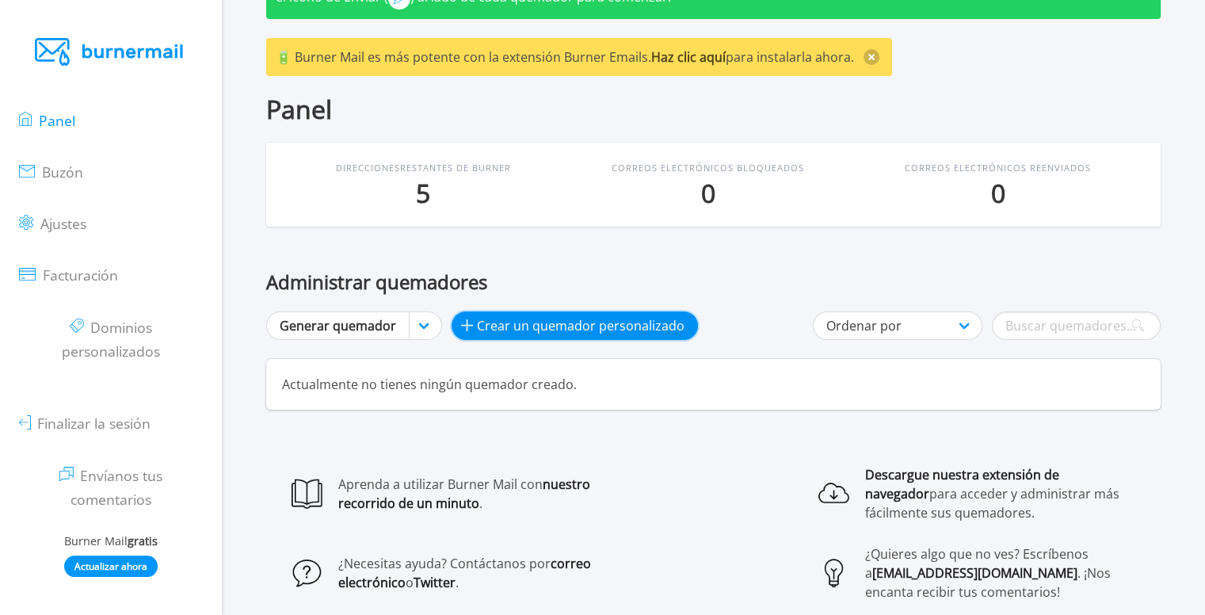
click at [558, 324] on font "Crear un quemador personalizado" at bounding box center [581, 325] width 208 height 17
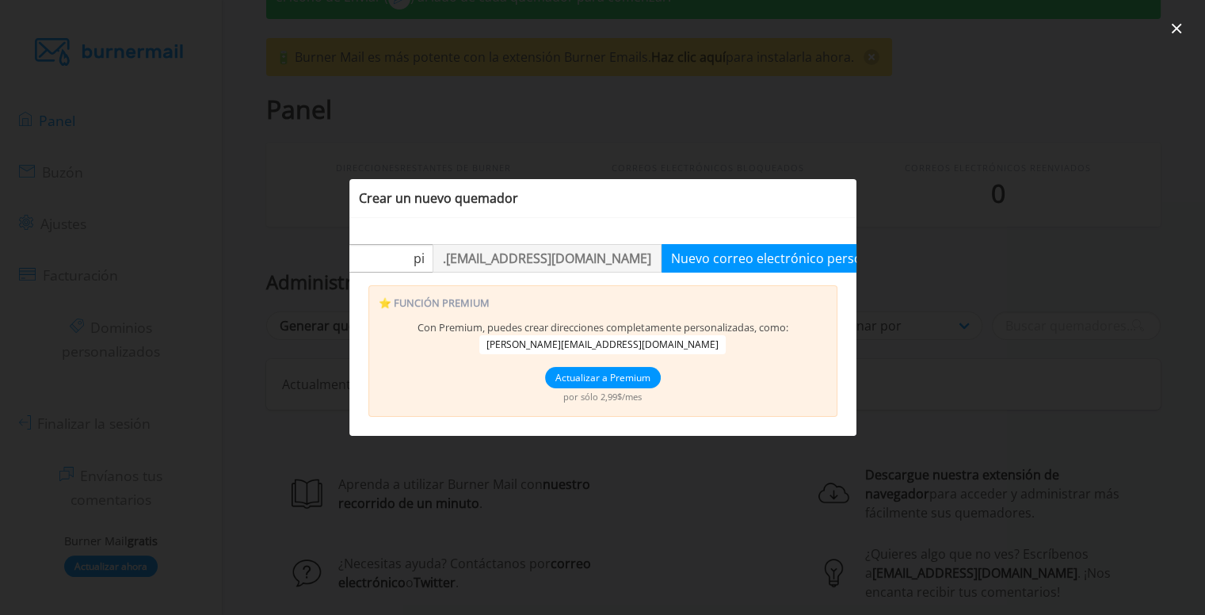
type input "p"
type input "f"
type input "Facebook"
drag, startPoint x: 678, startPoint y: 256, endPoint x: 664, endPoint y: 96, distance: 160.7
click at [679, 256] on font "Nuevo correo electrónico personalizado" at bounding box center [792, 258] width 242 height 17
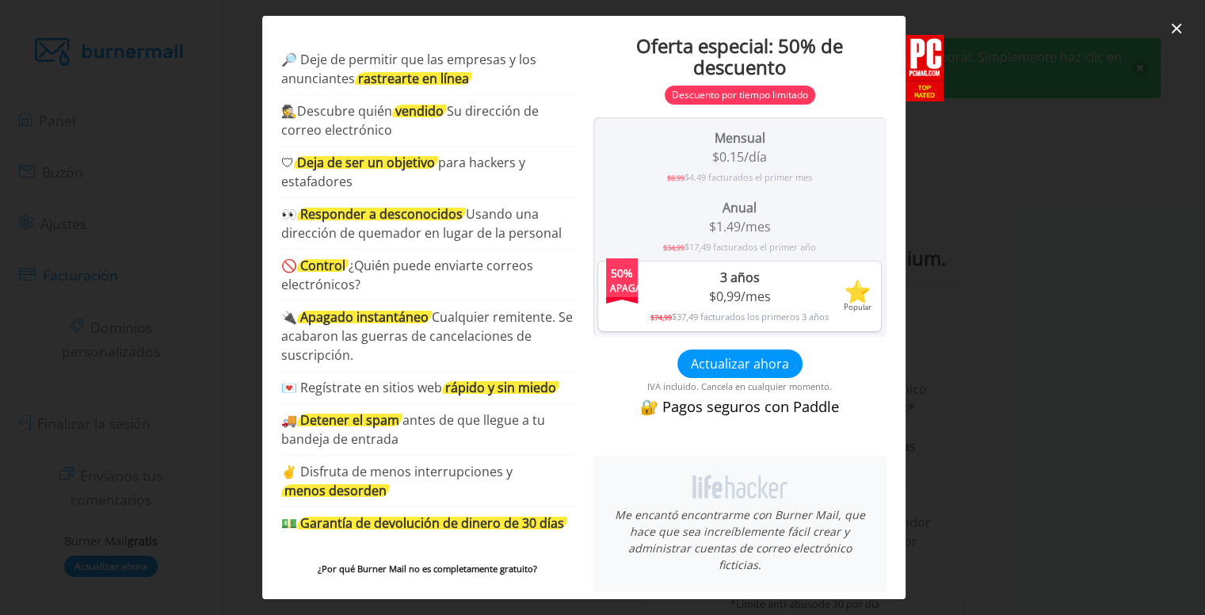
click at [573, 93] on div "🔎 Deje de permitir que las empresas y los anunciantes rastrearte en línea 🕵Desc…" at bounding box center [428, 313] width 312 height 576
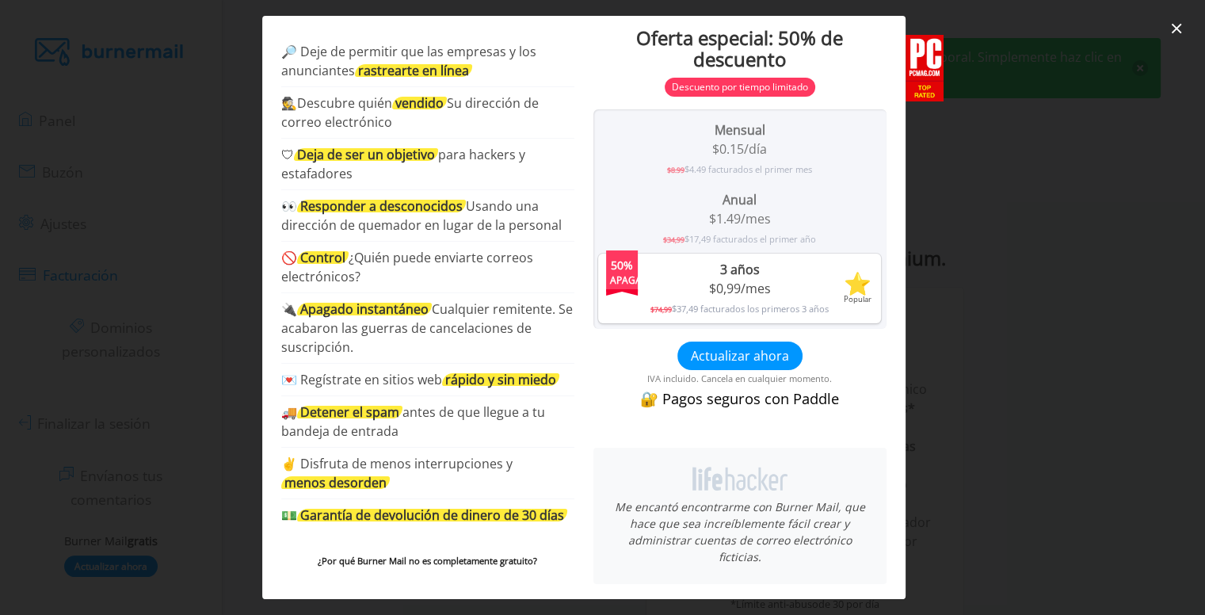
scroll to position [11, 0]
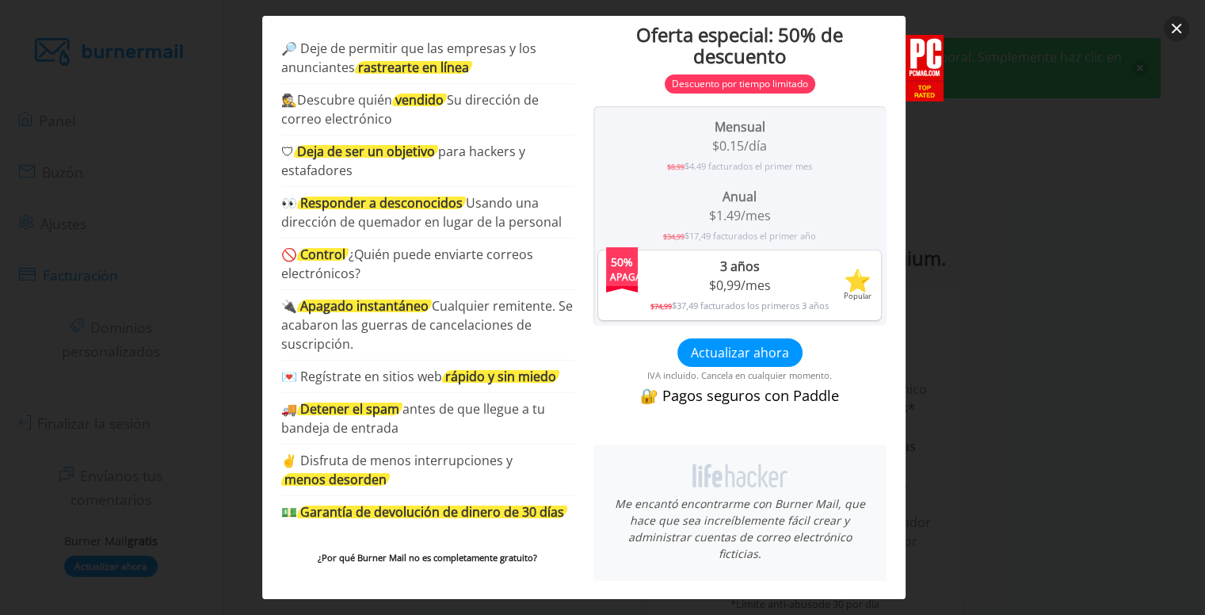
click at [1177, 26] on button "cerca" at bounding box center [1176, 28] width 25 height 25
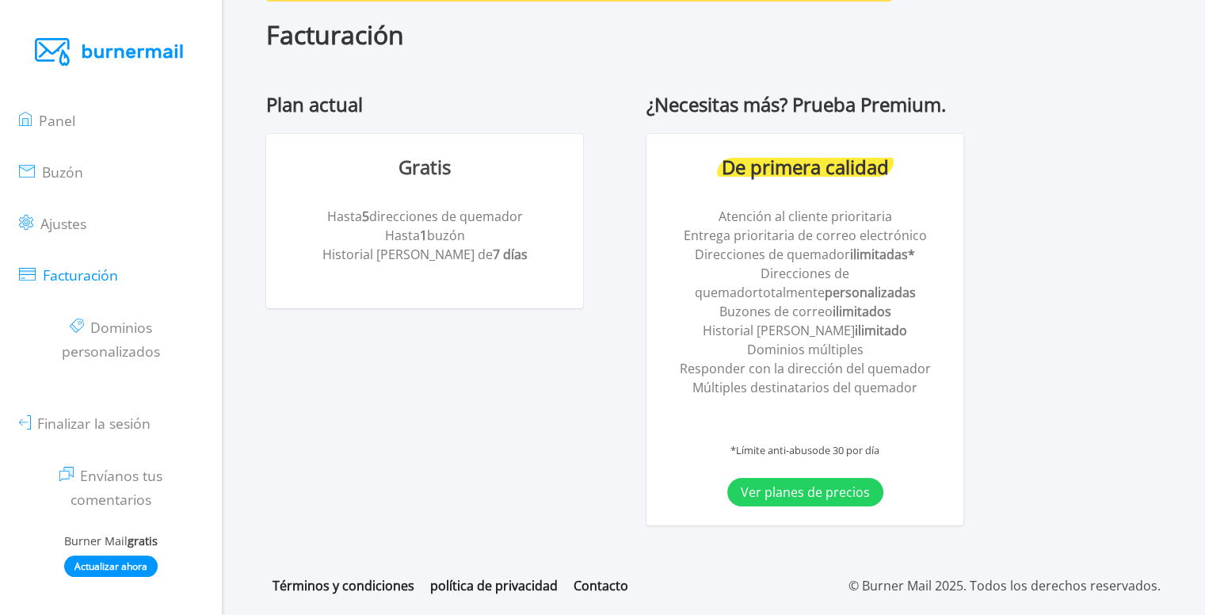
scroll to position [159, 0]
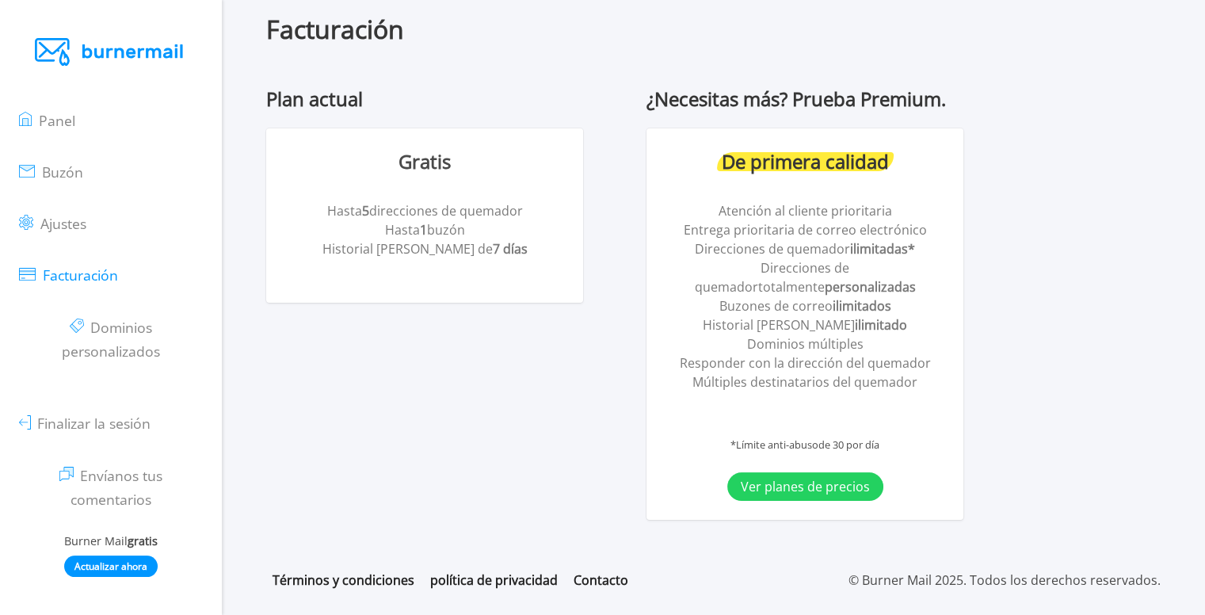
click at [447, 223] on font "buzón" at bounding box center [446, 229] width 38 height 17
click at [446, 221] on font "buzón" at bounding box center [446, 229] width 38 height 17
click at [444, 218] on font "direcciones de quemador" at bounding box center [446, 210] width 154 height 17
click at [441, 216] on font "direcciones de quemador" at bounding box center [446, 210] width 154 height 17
click at [422, 188] on div "Gratis Hasta 5 direcciones de quemador Hasta 1 buzón Historial del buzón de 7 d…" at bounding box center [424, 215] width 279 height 136
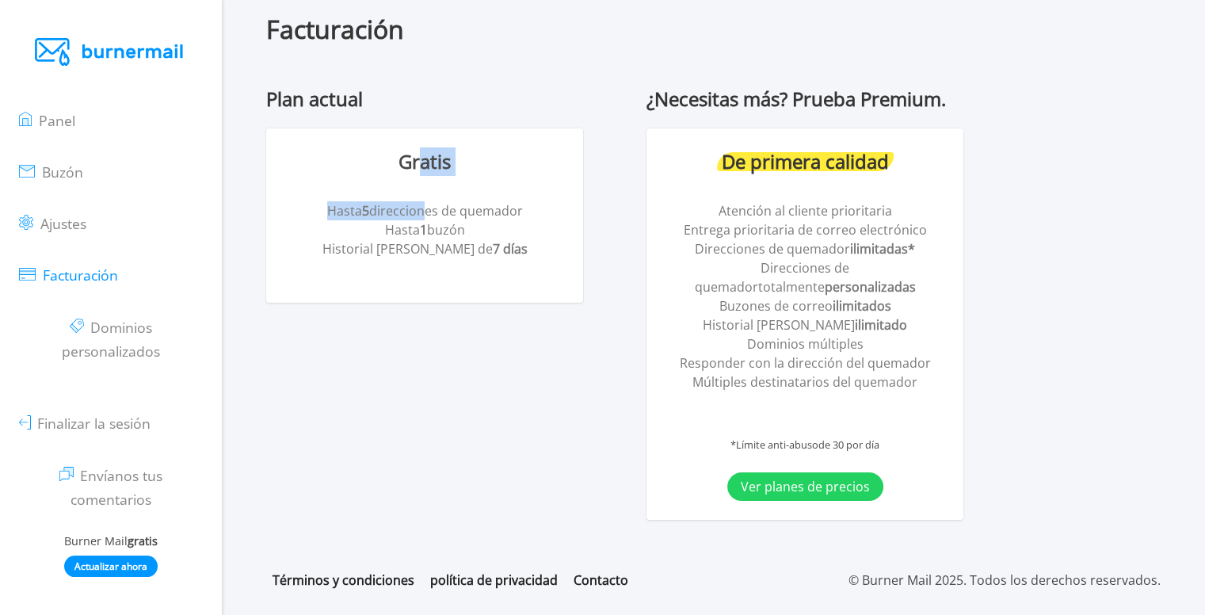
click at [422, 181] on div "Gratis Hasta 5 direcciones de quemador Hasta 1 buzón Historial del buzón de 7 d…" at bounding box center [424, 215] width 279 height 136
click at [422, 180] on div "Gratis Hasta 5 direcciones de quemador Hasta 1 buzón Historial del buzón de 7 d…" at bounding box center [424, 215] width 279 height 136
click at [422, 179] on div "Gratis Hasta 5 direcciones de quemador Hasta 1 buzón Historial del buzón de 7 d…" at bounding box center [424, 215] width 279 height 136
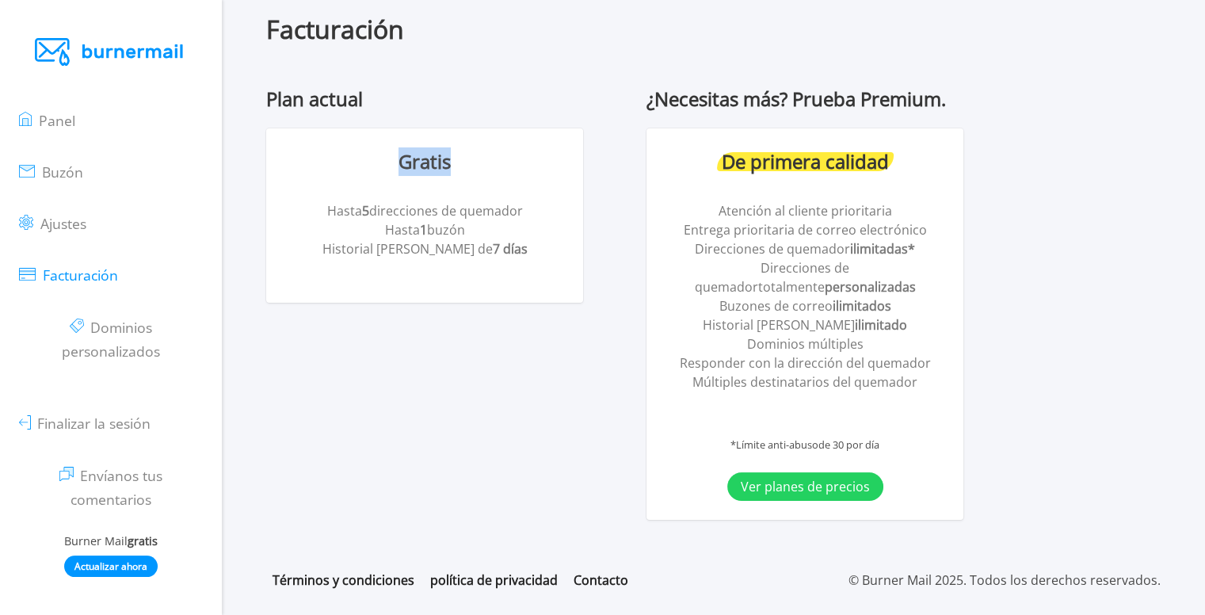
click at [422, 179] on div "Gratis Hasta 5 direcciones de quemador Hasta 1 buzón Historial del buzón de 7 d…" at bounding box center [424, 215] width 279 height 136
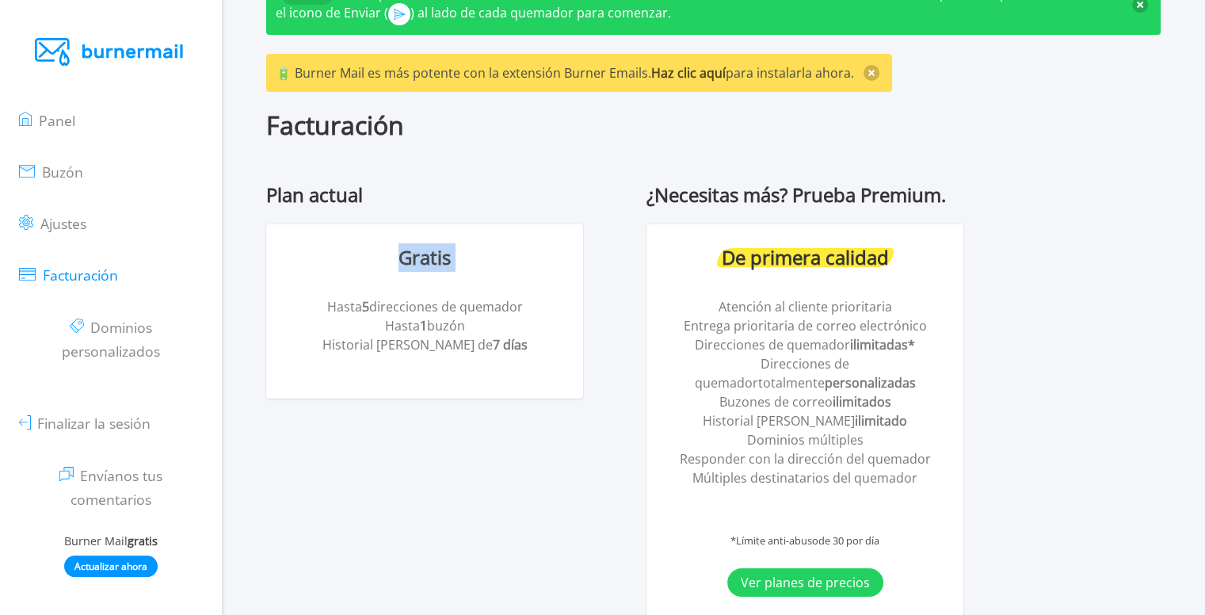
scroll to position [0, 0]
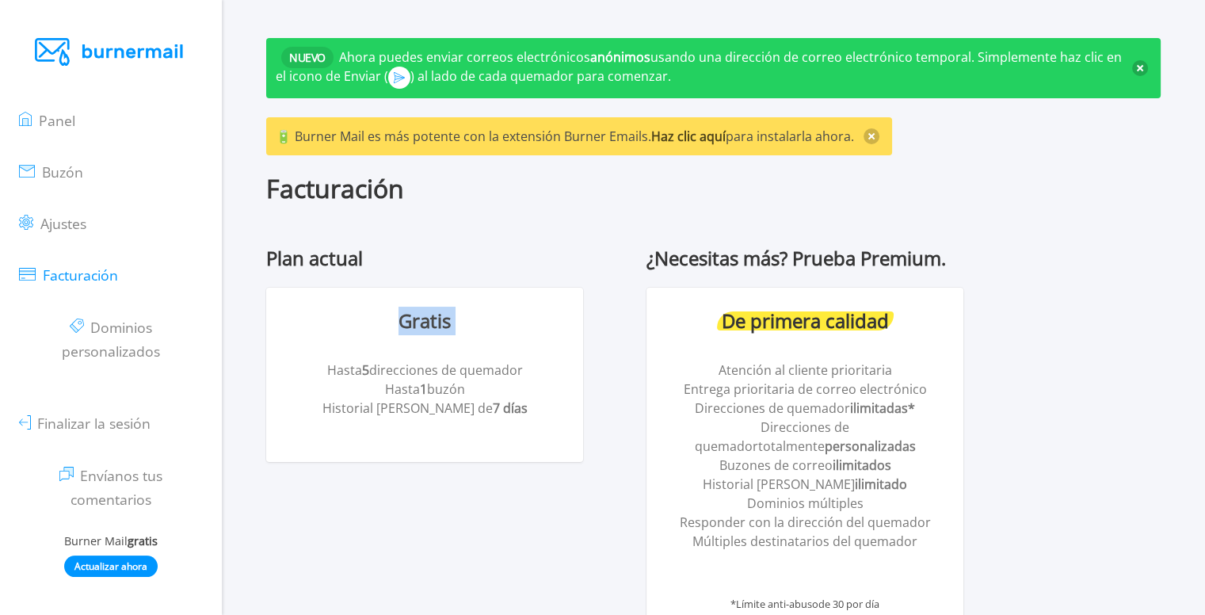
click at [399, 74] on img at bounding box center [399, 78] width 11 height 22
click at [401, 75] on img at bounding box center [399, 78] width 11 height 22
click at [397, 78] on img at bounding box center [399, 78] width 11 height 22
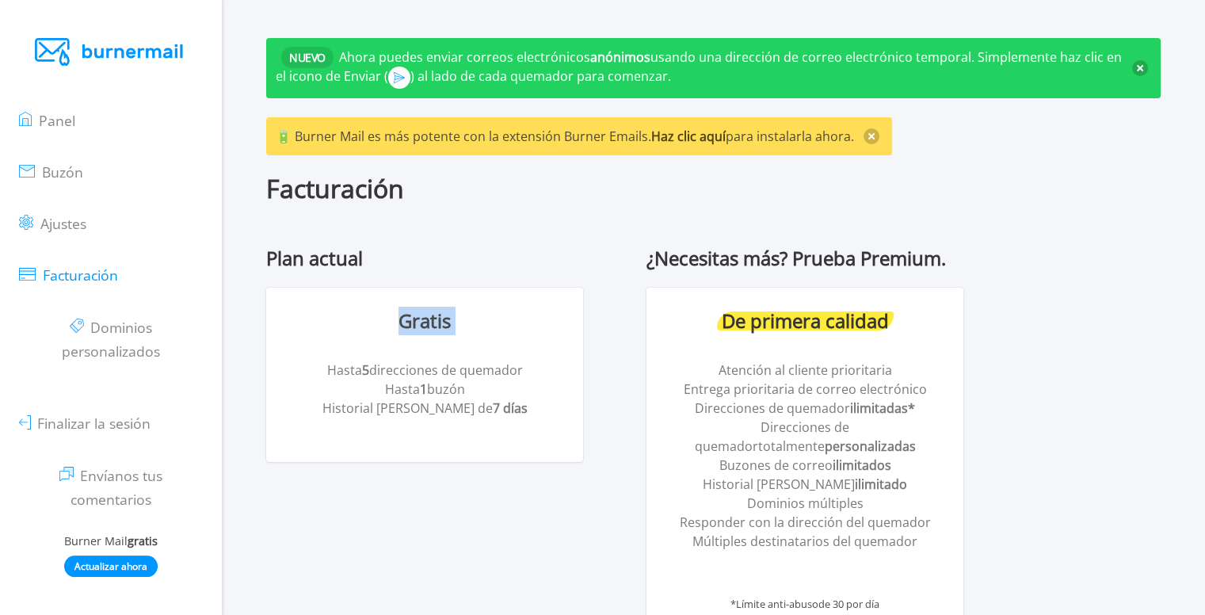
click at [398, 78] on img at bounding box center [399, 78] width 11 height 22
click at [402, 75] on img at bounding box center [399, 78] width 11 height 22
click at [317, 60] on font "NUEVO" at bounding box center [307, 57] width 36 height 15
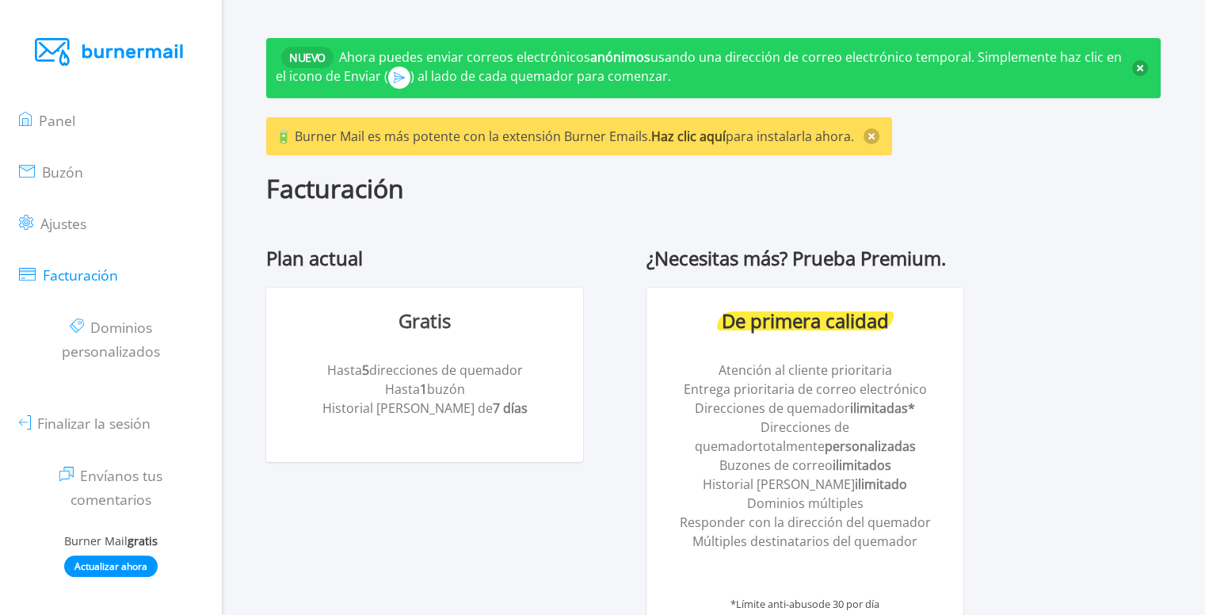
click at [403, 79] on img at bounding box center [399, 78] width 11 height 22
click at [510, 414] on li "Historial del buzón de 7 días" at bounding box center [425, 408] width 266 height 19
click at [381, 80] on font "usando una dirección de correo electrónico temporal. Simplemente haz clic en el…" at bounding box center [699, 66] width 846 height 36
click at [390, 74] on span at bounding box center [399, 78] width 22 height 22
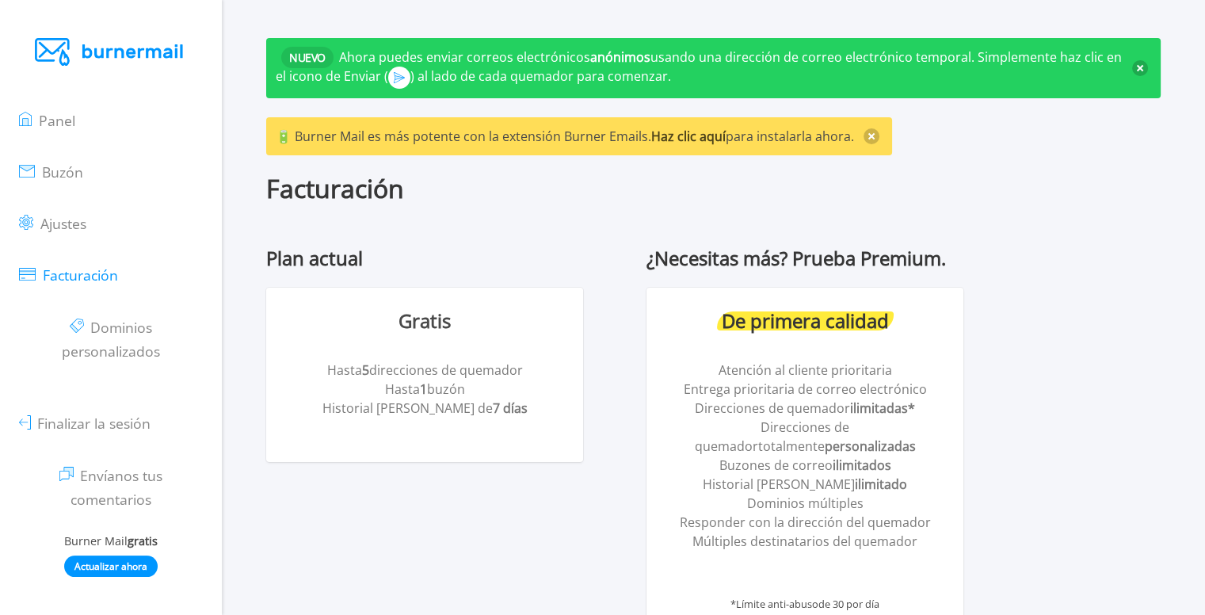
click at [284, 67] on div "NUEVO Ahora puedes enviar correos electrónicos anónimos usando una dirección de…" at bounding box center [713, 68] width 895 height 60
click at [1138, 64] on button at bounding box center [1140, 68] width 16 height 16
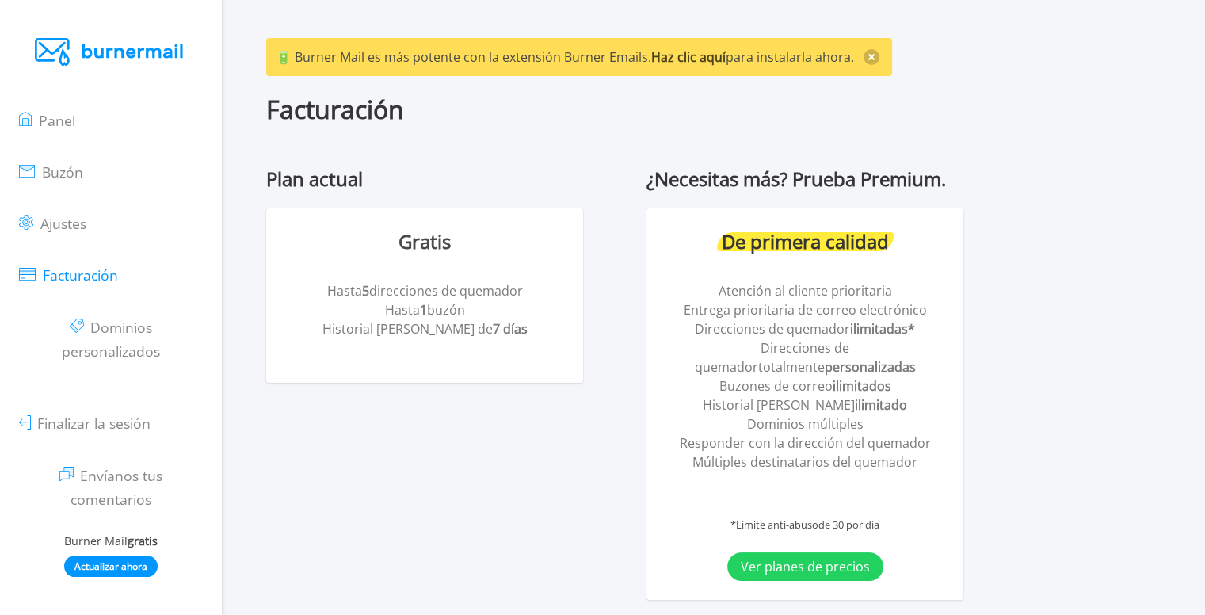
click at [732, 80] on div "🔋️ Burner Mail es más potente con la extensión Burner Emails. Haz clic aquí par…" at bounding box center [713, 66] width 895 height 57
click at [422, 322] on font "Historial del buzón de" at bounding box center [407, 328] width 170 height 17
drag, startPoint x: 416, startPoint y: 305, endPoint x: 406, endPoint y: 245, distance: 61.1
click at [417, 305] on font "Hasta" at bounding box center [402, 309] width 35 height 17
click at [406, 241] on font "Gratis" at bounding box center [425, 241] width 52 height 26
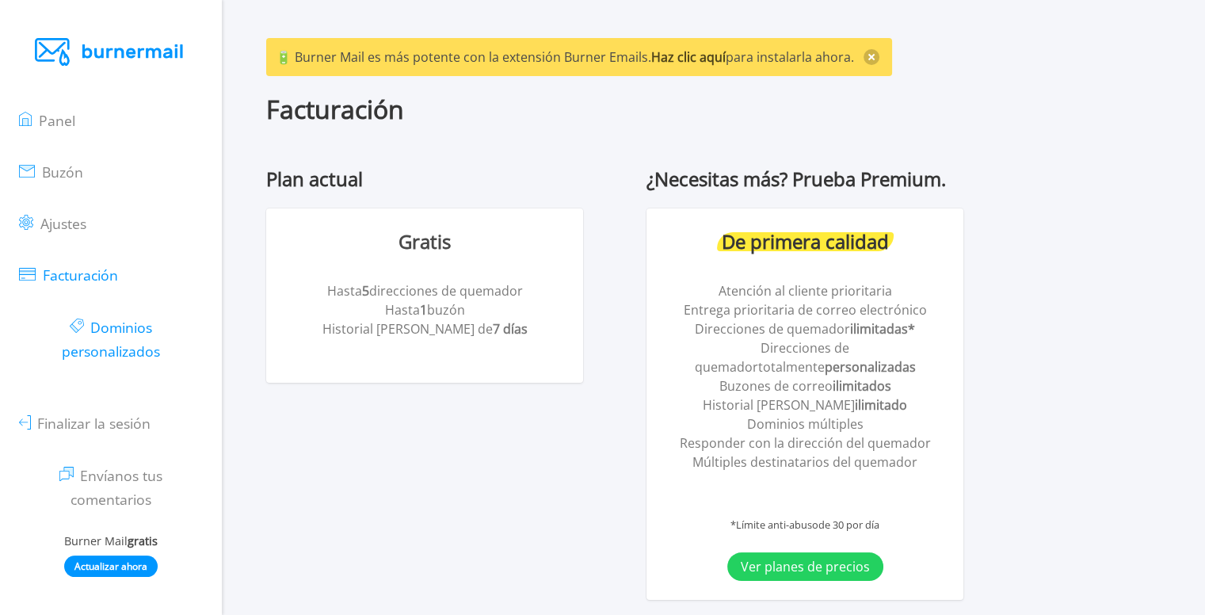
click at [146, 359] on font "Dominios personalizados" at bounding box center [111, 339] width 98 height 43
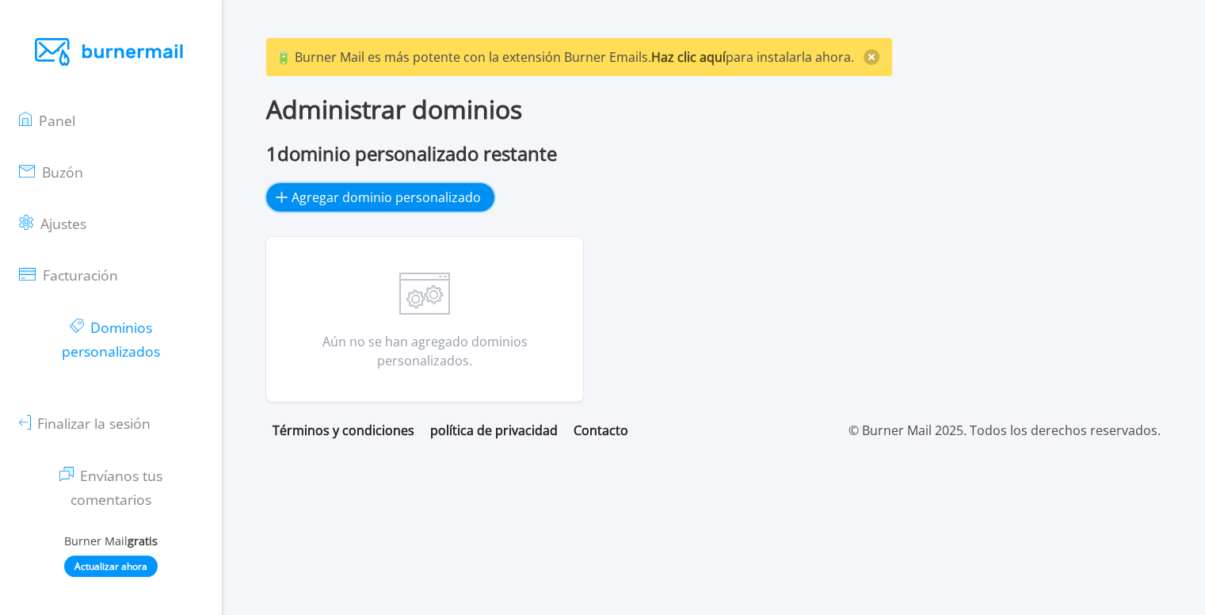
click at [417, 194] on font "Agregar dominio personalizado" at bounding box center [386, 197] width 189 height 17
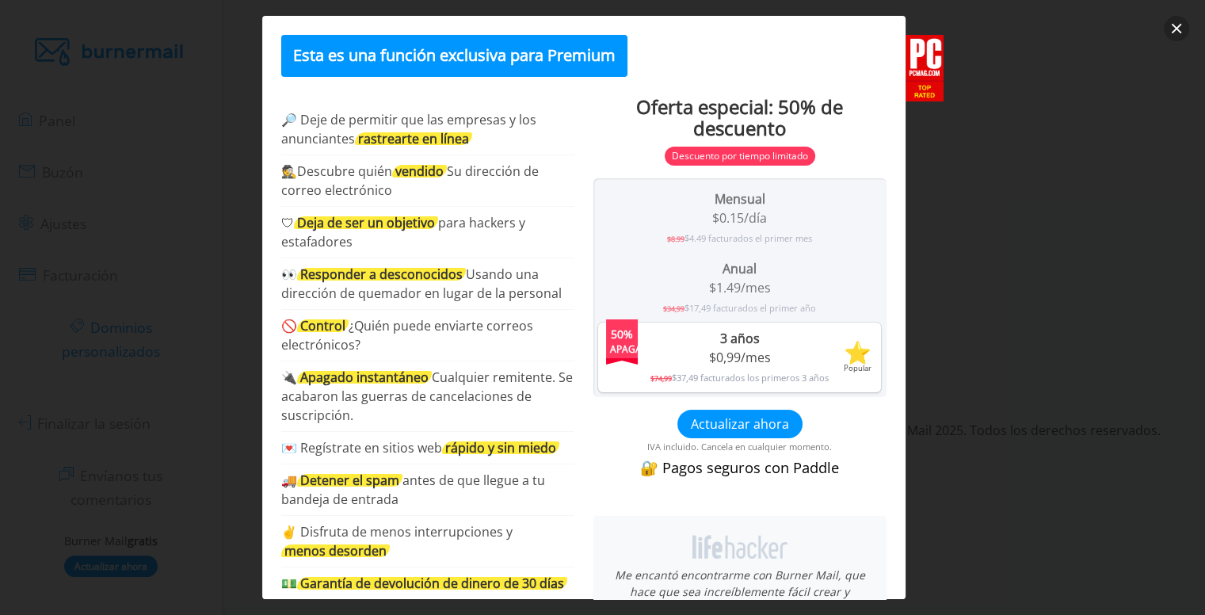
click at [1176, 21] on button "cerca" at bounding box center [1176, 28] width 25 height 25
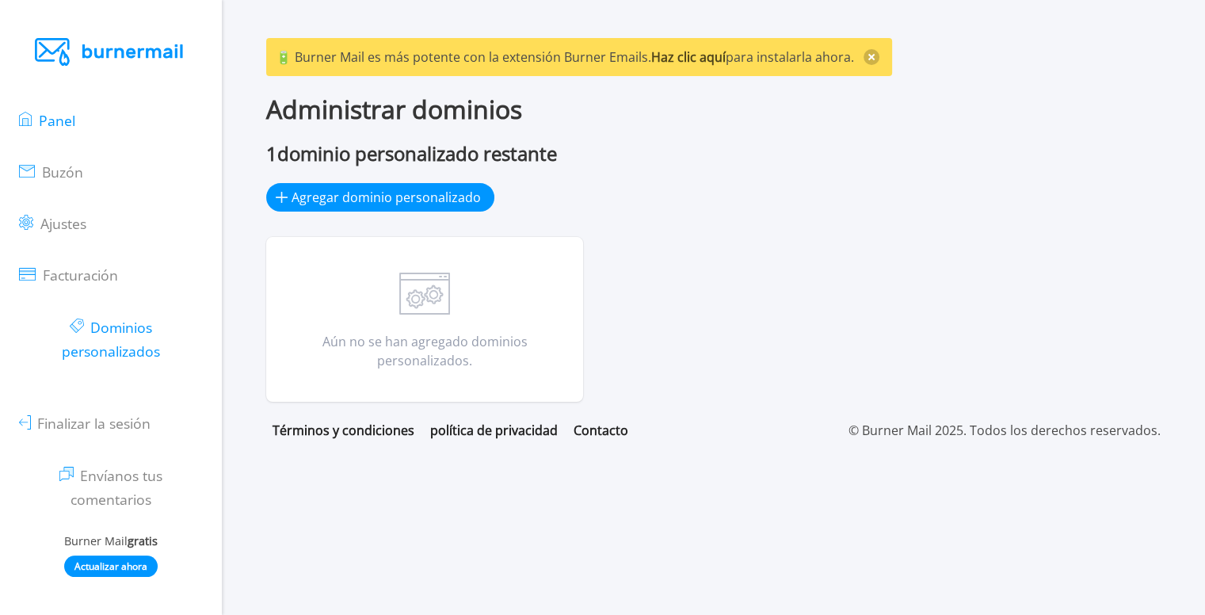
click at [59, 116] on font "Panel" at bounding box center [57, 120] width 36 height 19
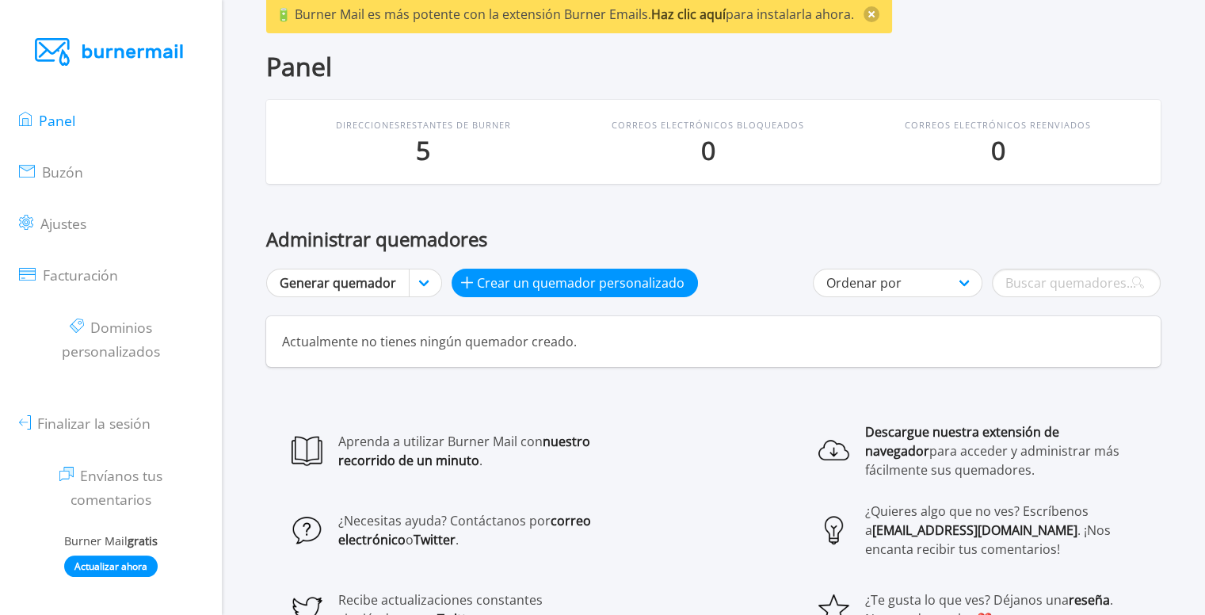
scroll to position [79, 0]
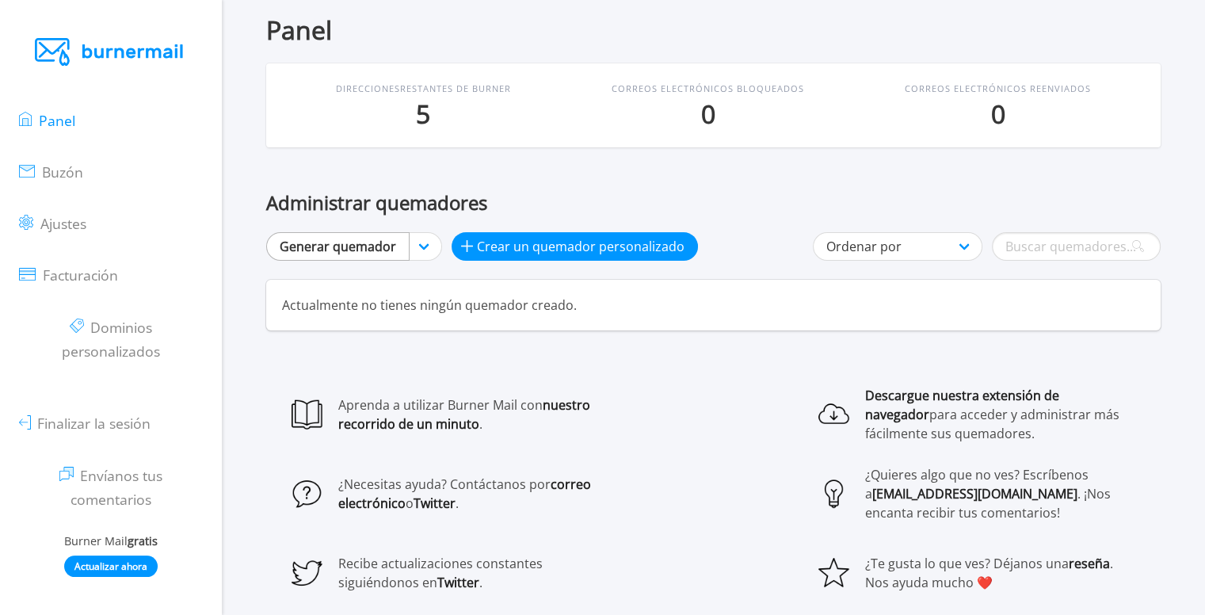
click at [383, 251] on font "Generar quemador" at bounding box center [338, 246] width 116 height 17
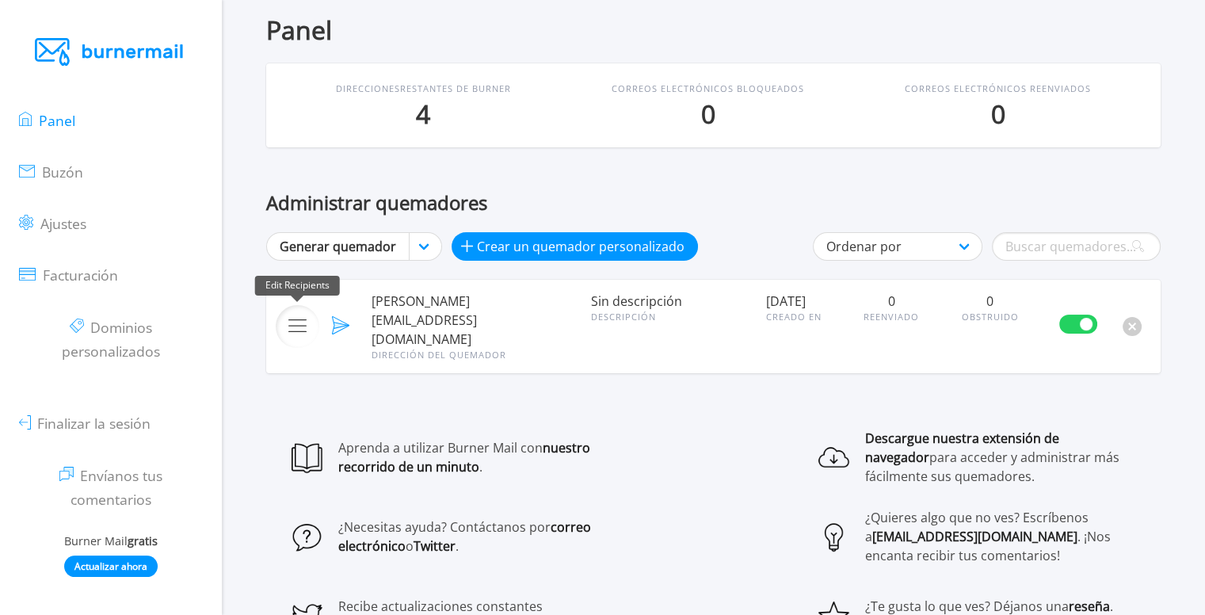
click at [299, 319] on img at bounding box center [297, 325] width 18 height 13
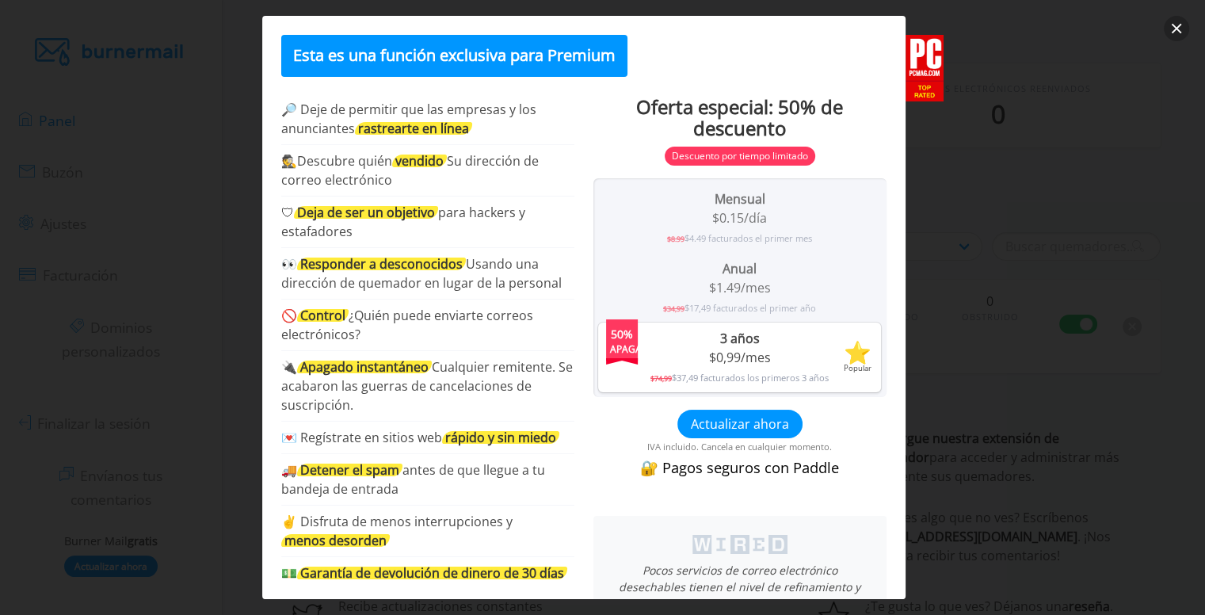
click at [1178, 25] on button "cerca" at bounding box center [1176, 28] width 25 height 25
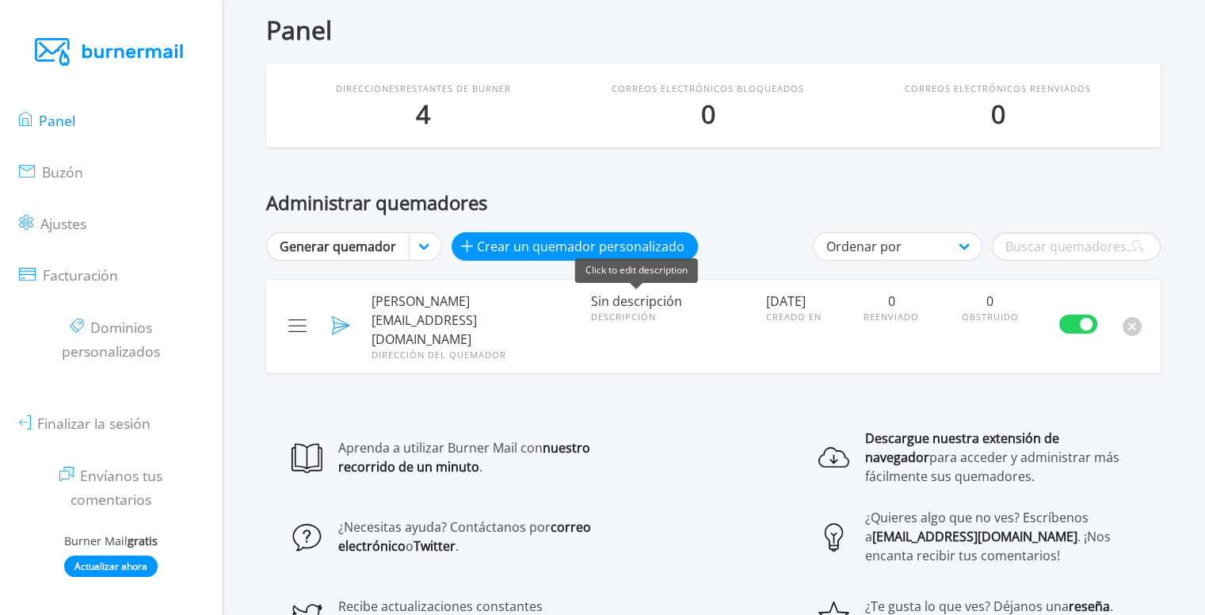
click at [619, 303] on font "Sin descripción" at bounding box center [636, 300] width 91 height 17
click at [653, 311] on input at bounding box center [645, 306] width 109 height 29
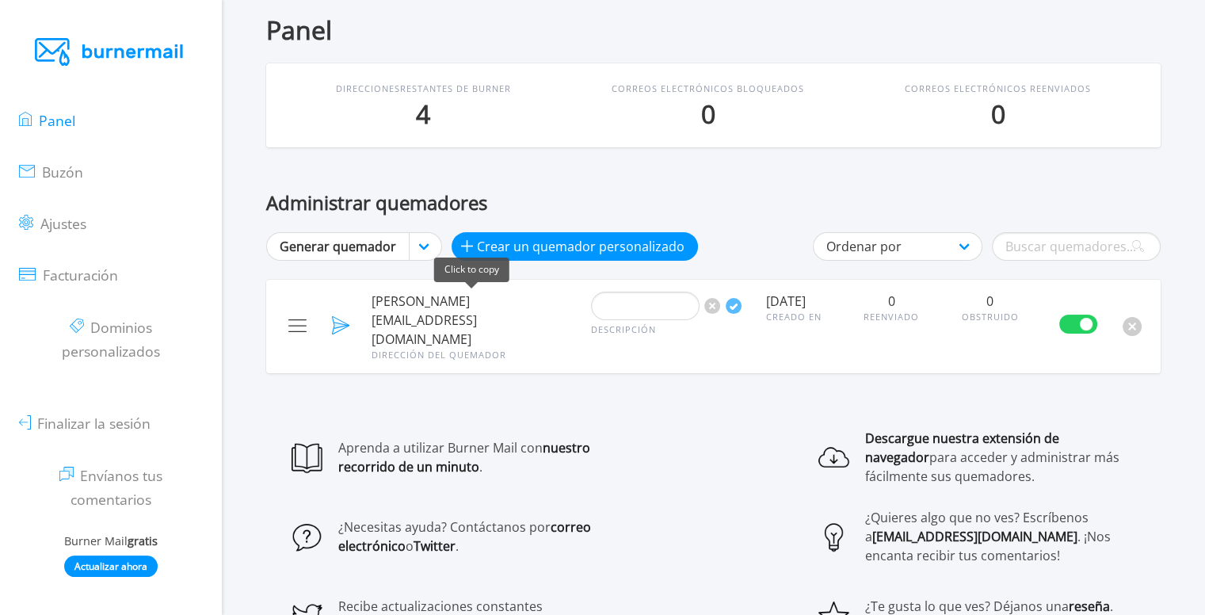
click at [477, 299] on font "[PERSON_NAME][EMAIL_ADDRESS][DOMAIN_NAME]" at bounding box center [424, 319] width 105 height 55
copy font "nicoric"
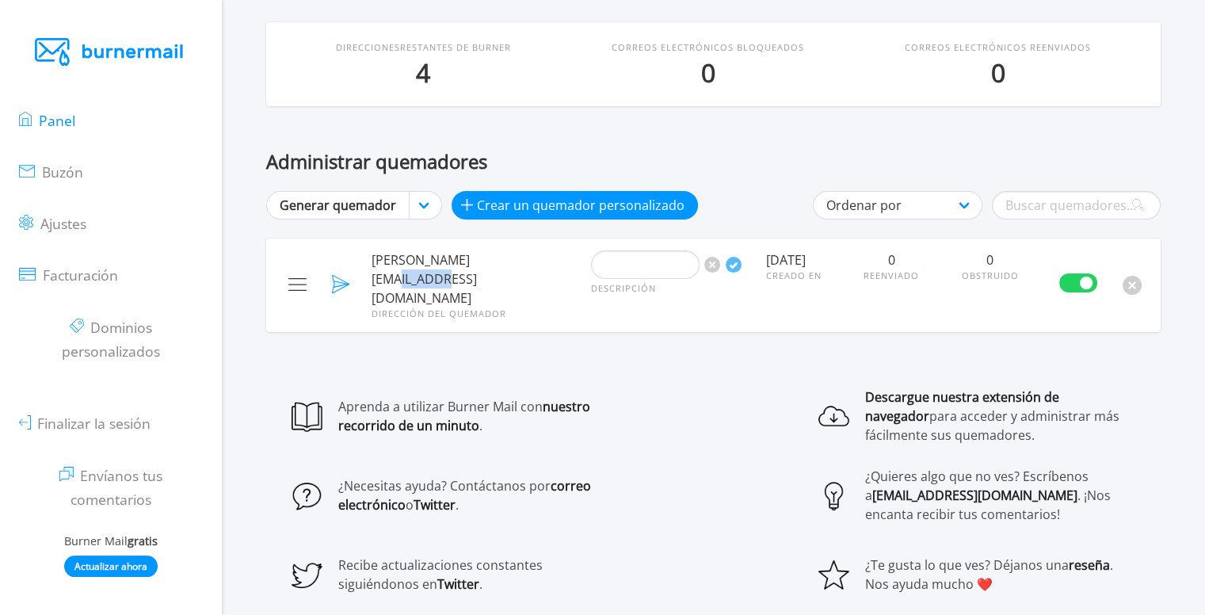
scroll to position [158, 0]
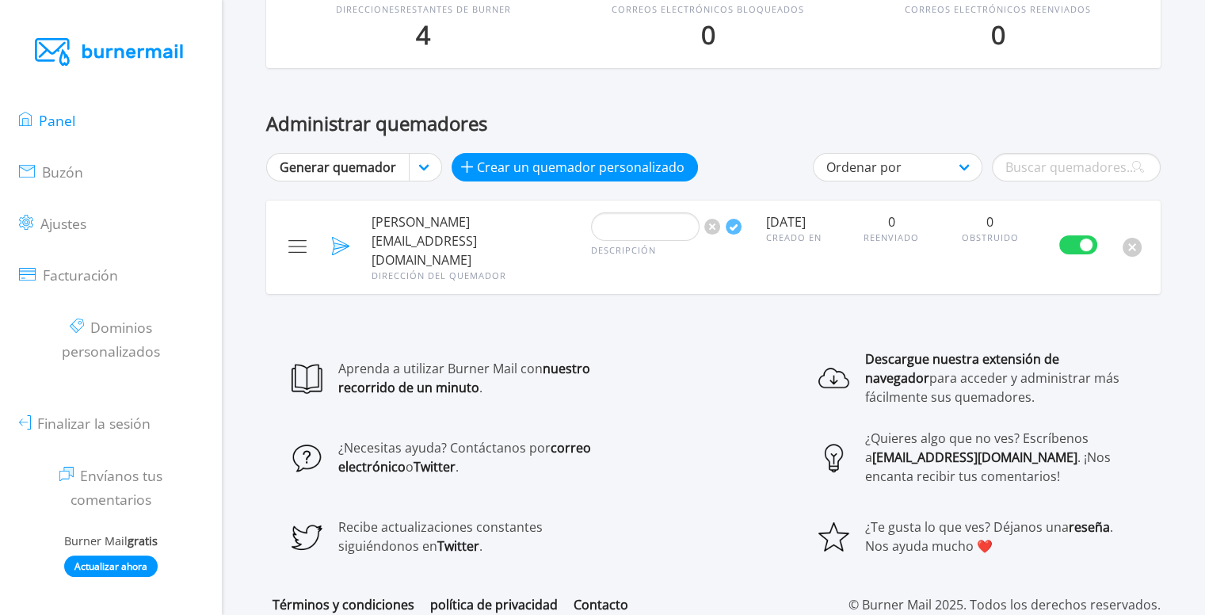
click at [878, 250] on div "0 Reenviado" at bounding box center [902, 247] width 97 height 75
click at [985, 244] on div "0 Obstruido" at bounding box center [1000, 247] width 97 height 75
click at [879, 235] on font "Reenviado" at bounding box center [891, 237] width 55 height 12
click at [801, 231] on font "[DATE]" at bounding box center [786, 221] width 40 height 17
click at [782, 231] on font "9 de octubre de 2025" at bounding box center [786, 221] width 40 height 17
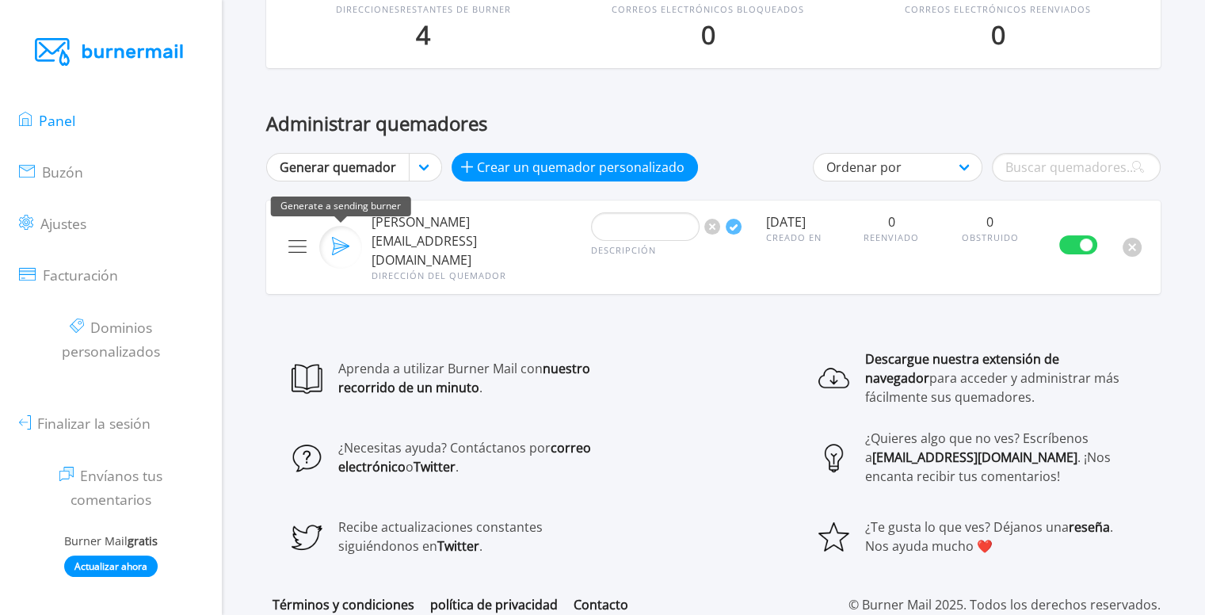
click at [336, 237] on img at bounding box center [341, 246] width 18 height 18
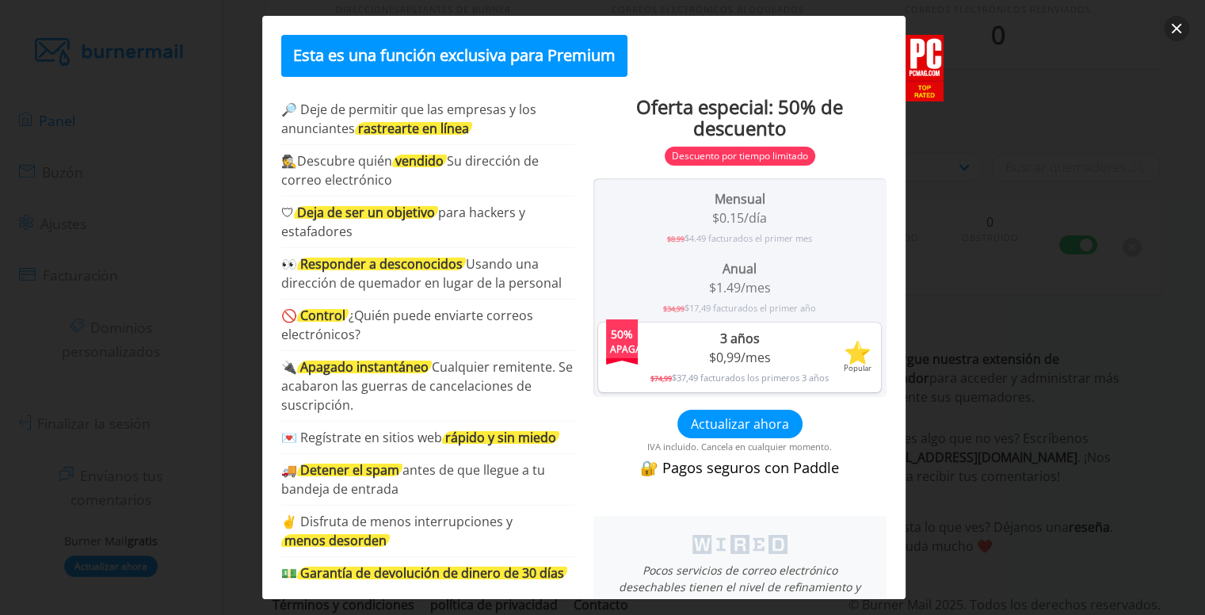
click at [1187, 29] on button "cerca" at bounding box center [1176, 28] width 25 height 25
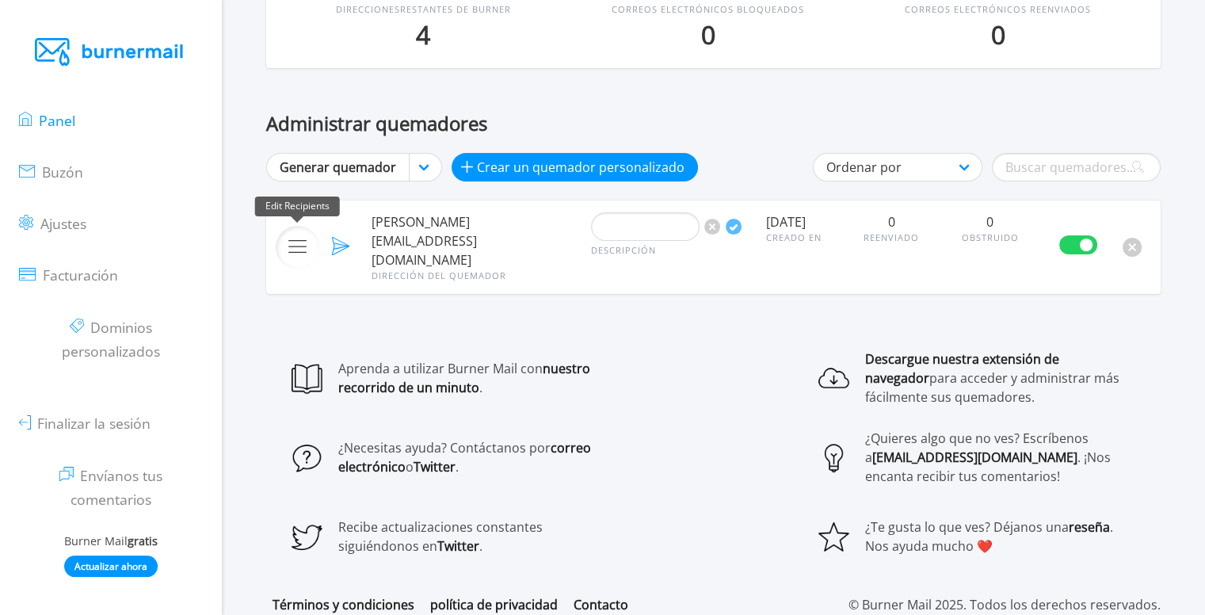
click at [288, 241] on button at bounding box center [298, 248] width 44 height 44
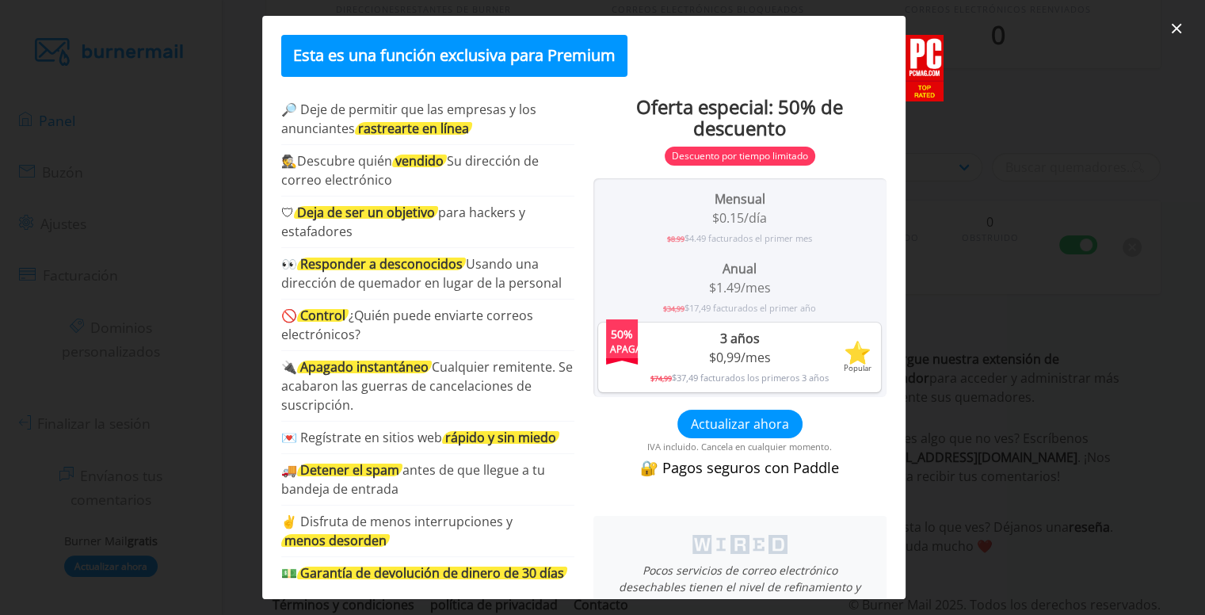
click at [1188, 22] on div at bounding box center [602, 307] width 1205 height 615
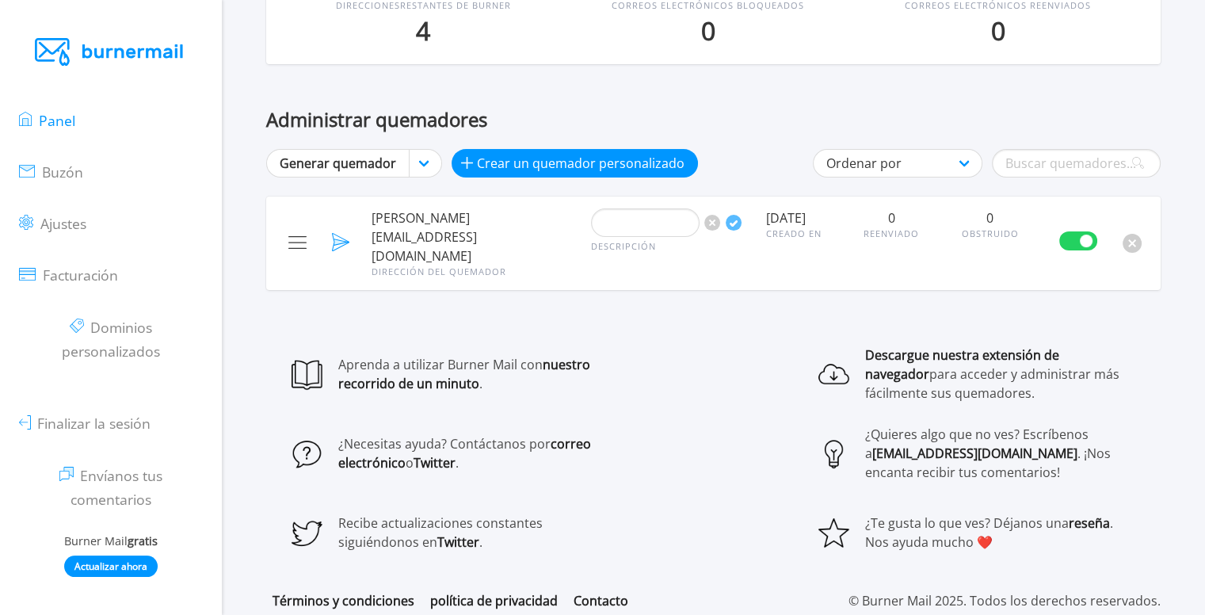
scroll to position [164, 0]
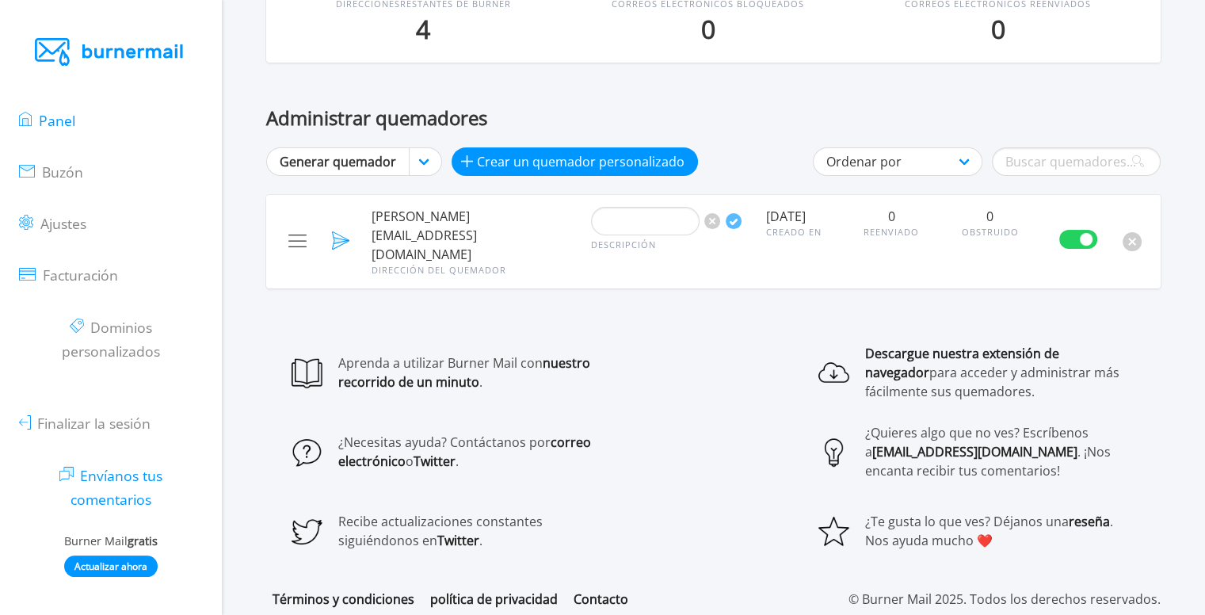
click at [131, 479] on font "Envíanos tus comentarios" at bounding box center [117, 487] width 92 height 43
click at [71, 172] on font "Buzón" at bounding box center [62, 171] width 41 height 19
